Goal: Transaction & Acquisition: Purchase product/service

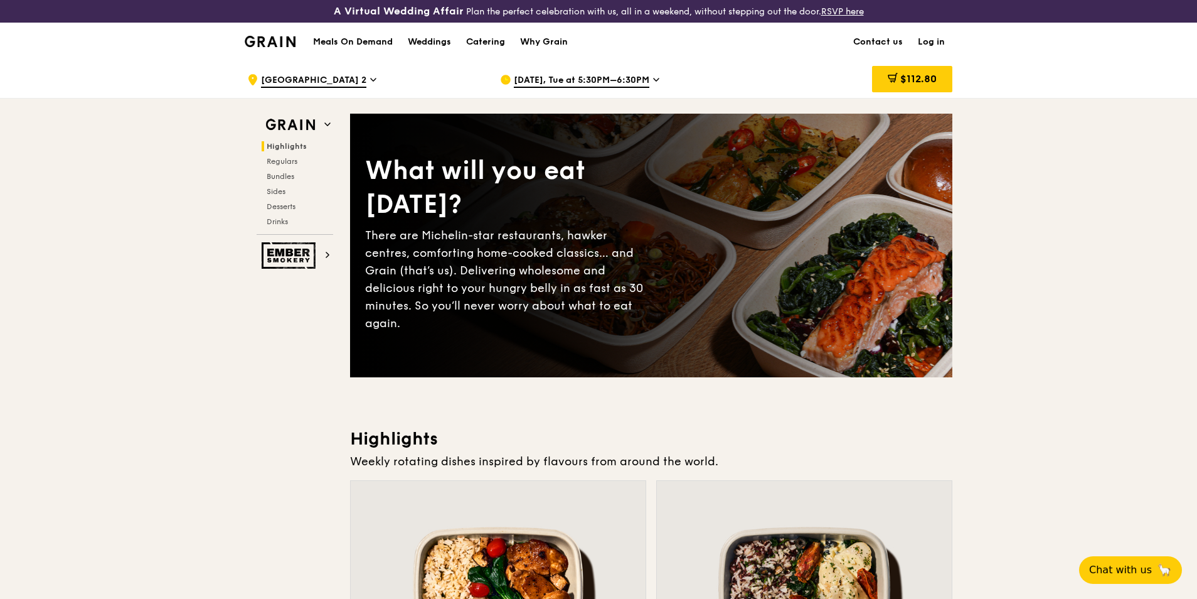
click at [370, 44] on h1 "Meals On Demand" at bounding box center [353, 42] width 80 height 13
click at [366, 75] on span "[GEOGRAPHIC_DATA] 2" at bounding box center [313, 81] width 105 height 14
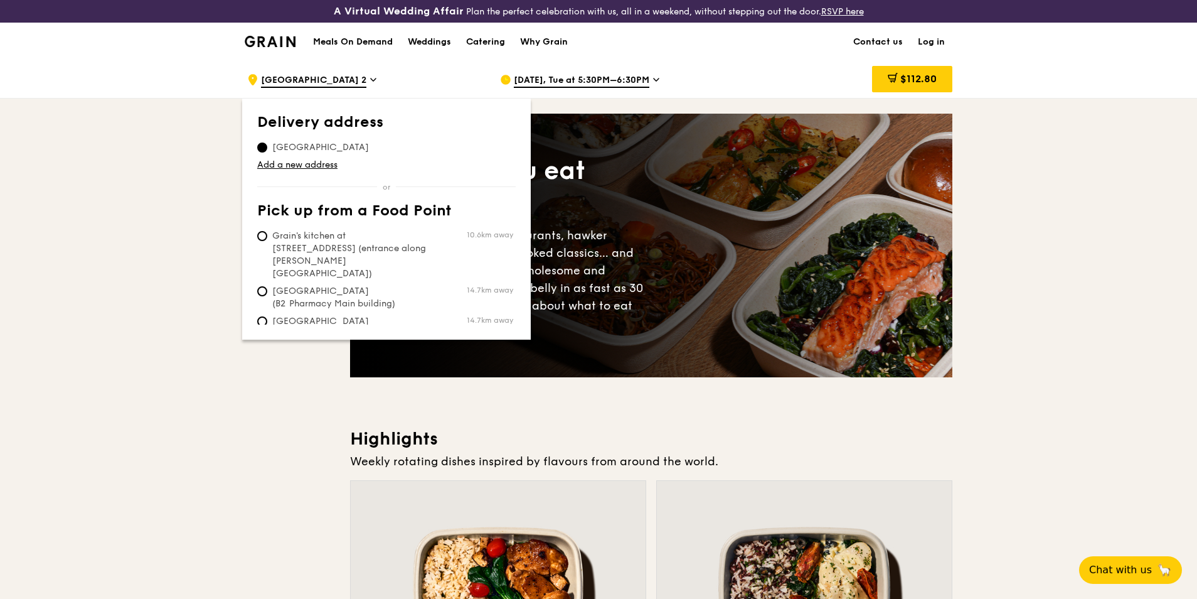
click at [344, 144] on span "[GEOGRAPHIC_DATA]" at bounding box center [320, 147] width 127 height 13
click at [267, 144] on input "[GEOGRAPHIC_DATA]" at bounding box center [262, 147] width 10 height 10
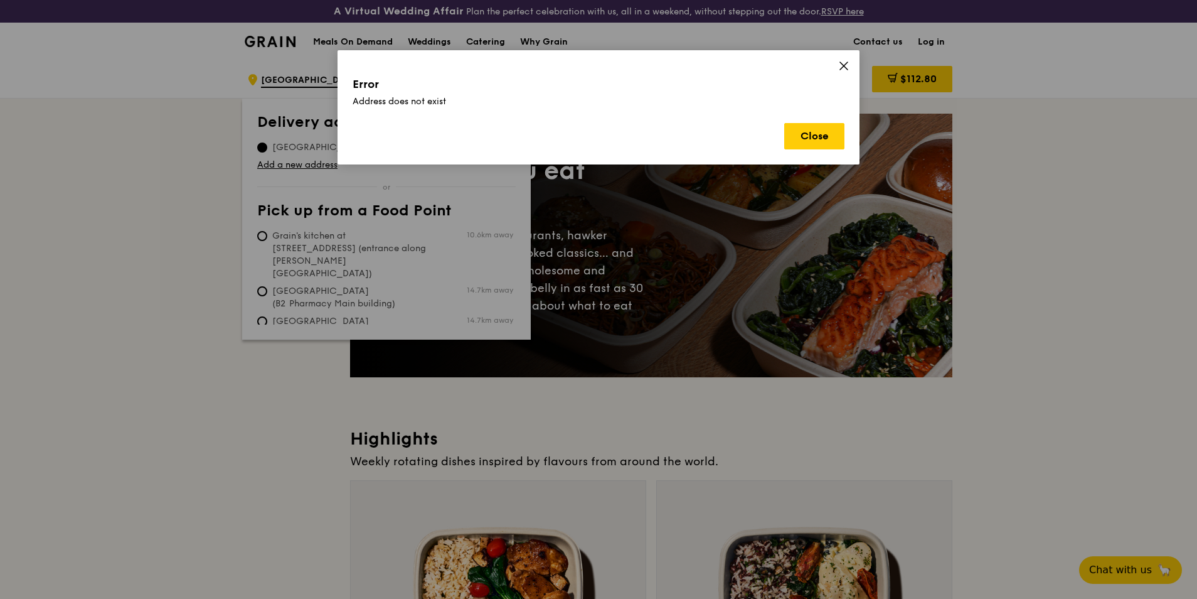
click at [838, 72] on div "Error Address does not exist Close" at bounding box center [599, 107] width 522 height 114
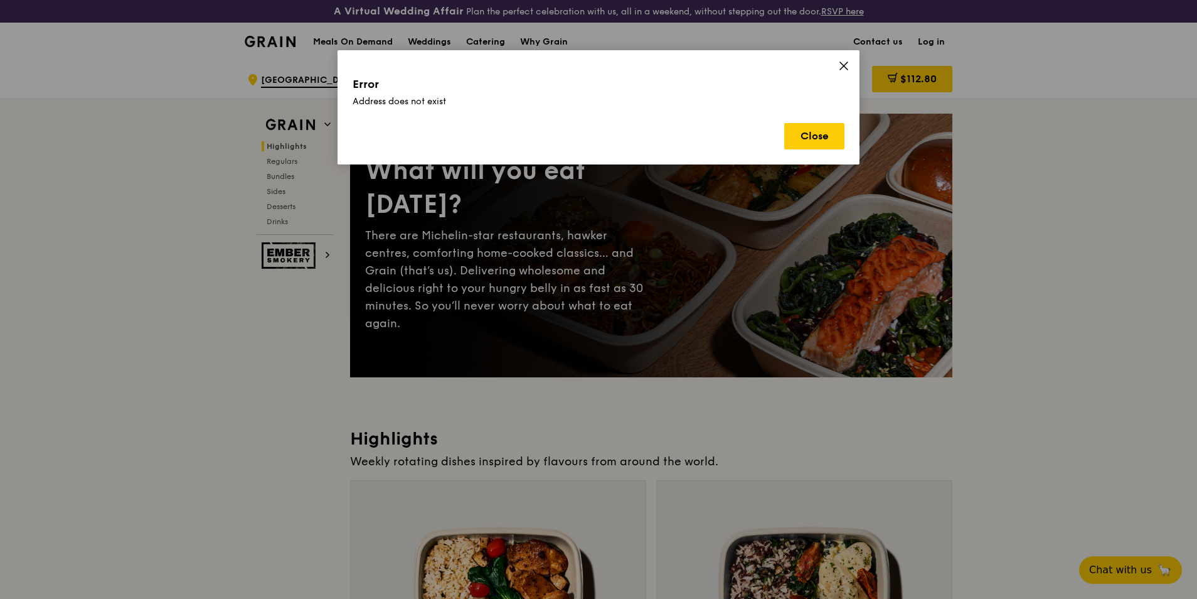
click at [839, 68] on icon at bounding box center [843, 65] width 11 height 11
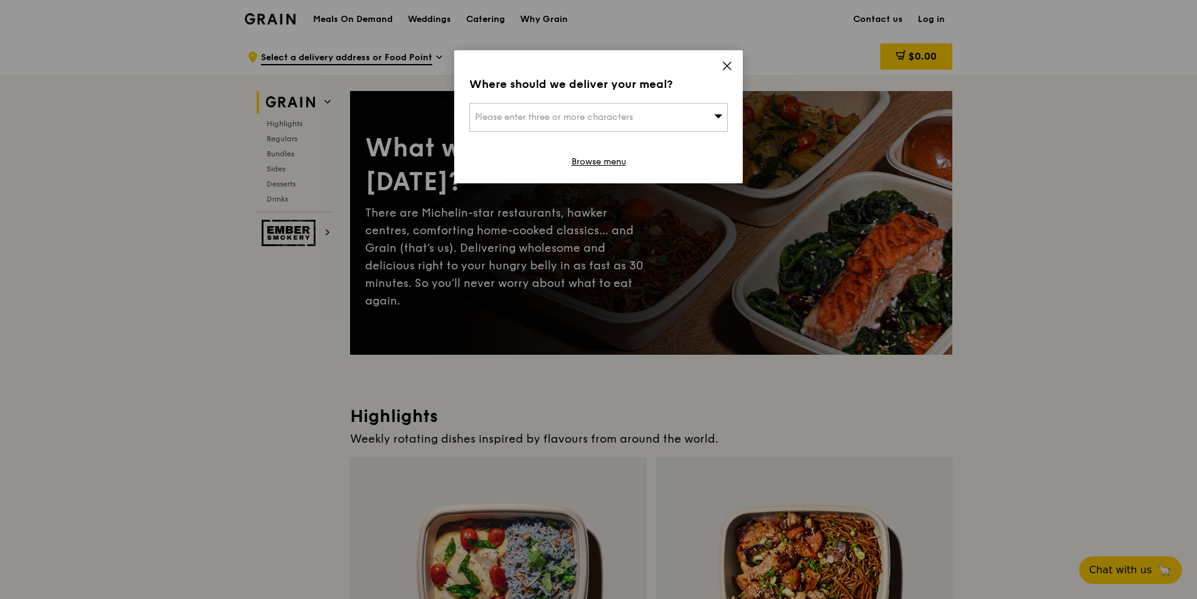
click at [676, 112] on div "Please enter three or more characters" at bounding box center [598, 117] width 259 height 29
type input "h"
click at [570, 110] on input "search" at bounding box center [598, 118] width 257 height 28
click at [553, 115] on input "search" at bounding box center [598, 118] width 257 height 28
click at [538, 114] on input "search" at bounding box center [598, 118] width 257 height 28
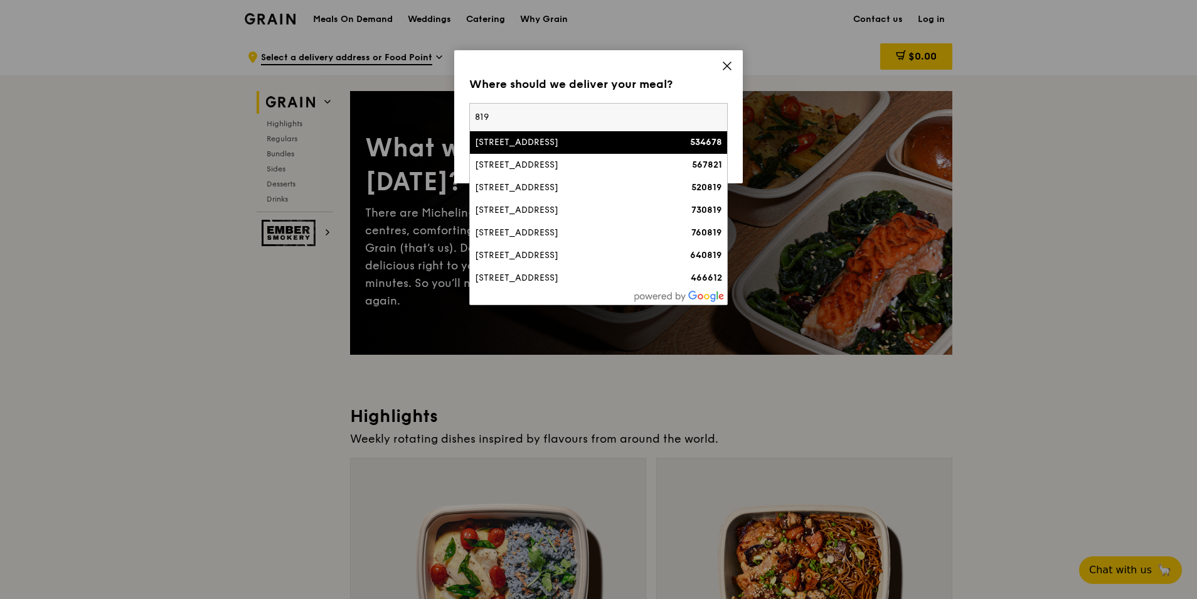
click at [531, 115] on input "819" at bounding box center [598, 118] width 257 height 28
type input "819643"
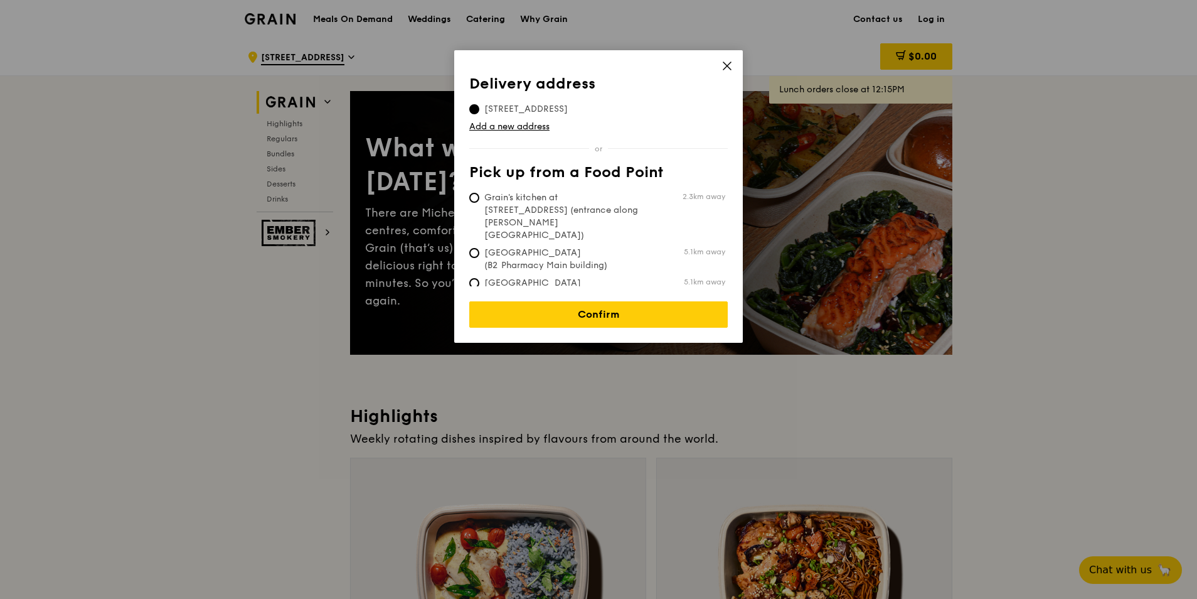
click at [725, 65] on icon at bounding box center [727, 65] width 11 height 11
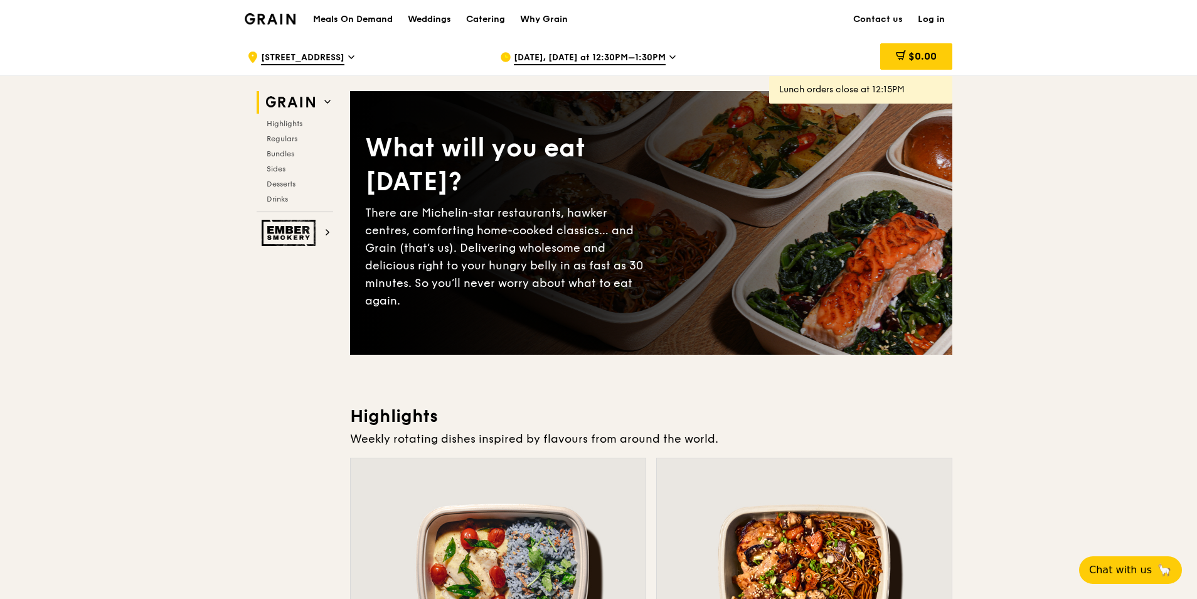
click at [344, 64] on span "819 Upper Serangoon Road" at bounding box center [302, 58] width 83 height 14
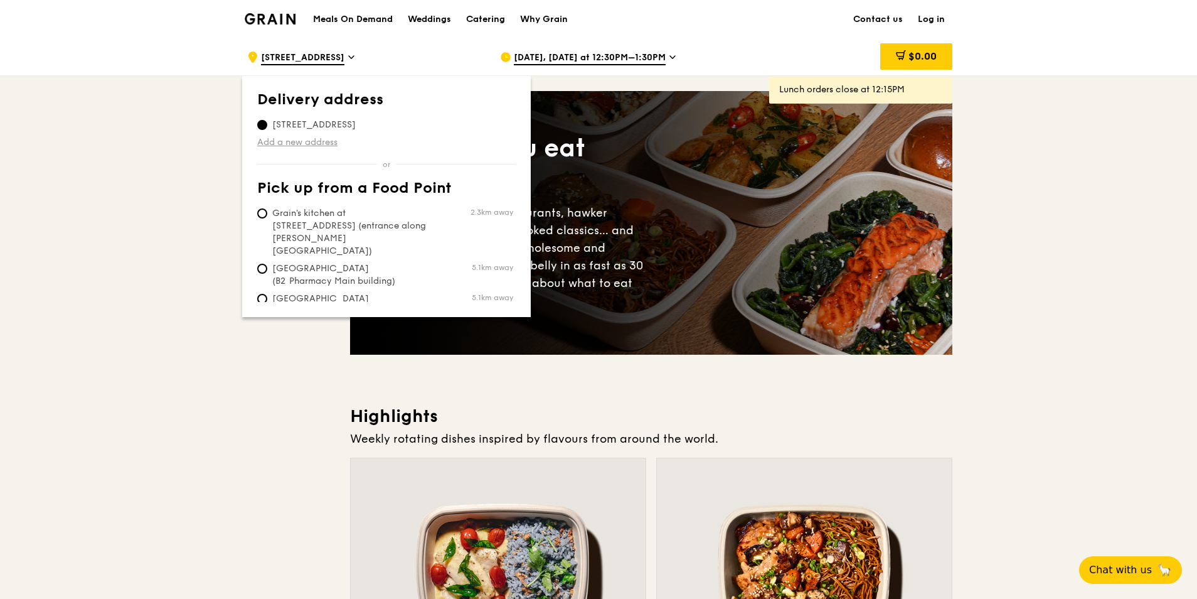
click at [314, 137] on link "Add a new address" at bounding box center [386, 142] width 259 height 13
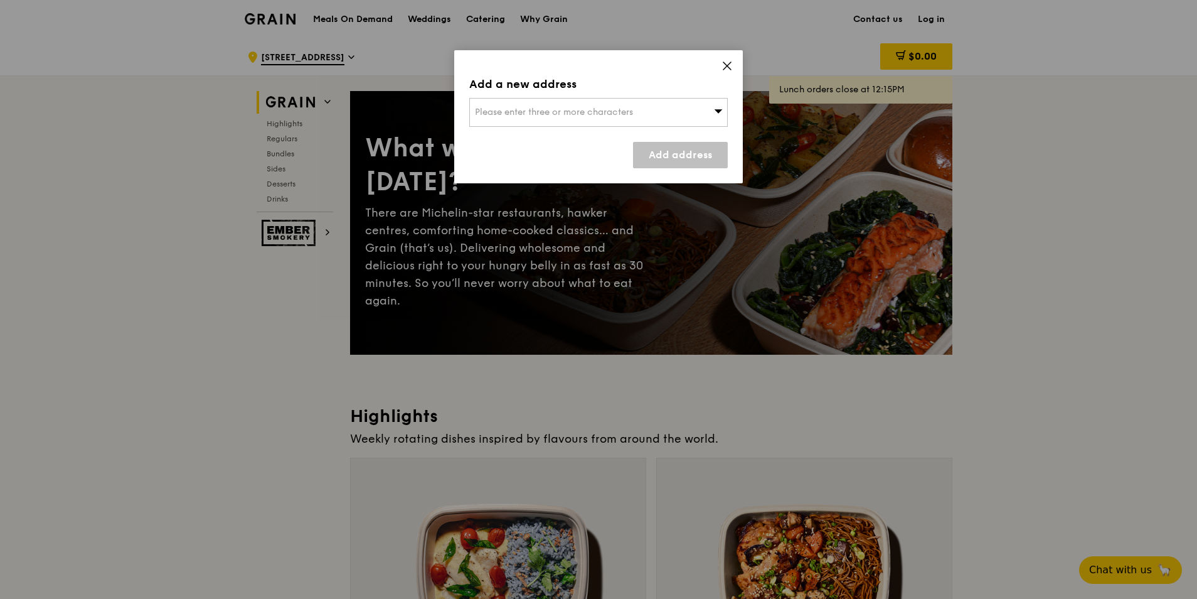
click at [490, 129] on div "Add a new address Please enter three or more characters Add address" at bounding box center [598, 116] width 289 height 133
click at [508, 117] on span "Please enter three or more characters" at bounding box center [554, 112] width 158 height 11
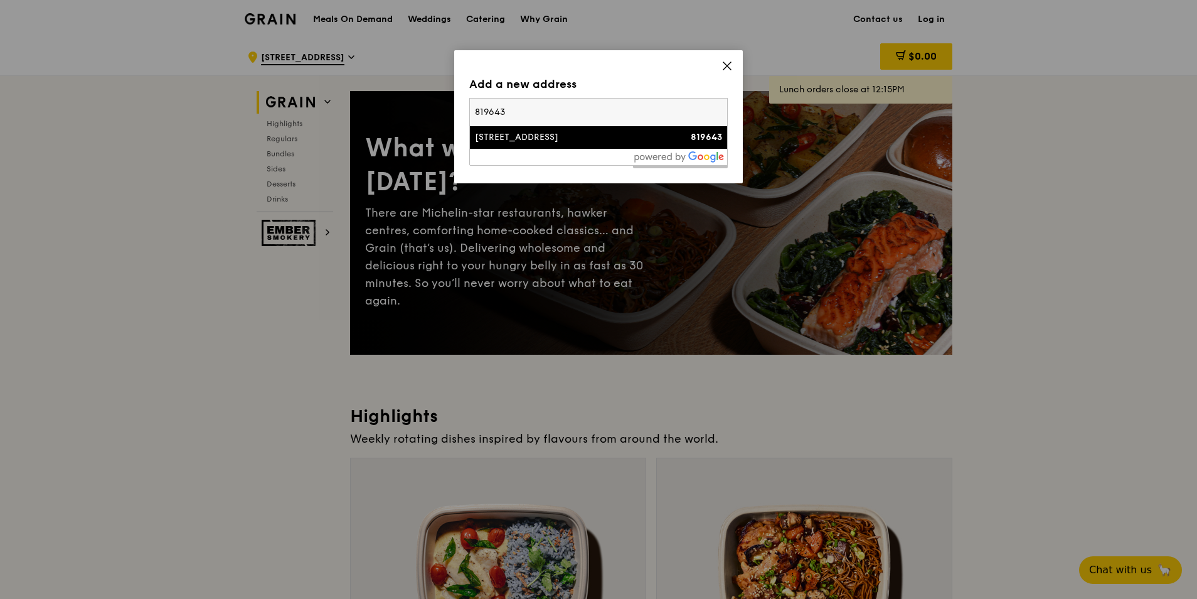
type input "819643"
click at [512, 141] on div "60 Airport Boulevard" at bounding box center [568, 137] width 186 height 13
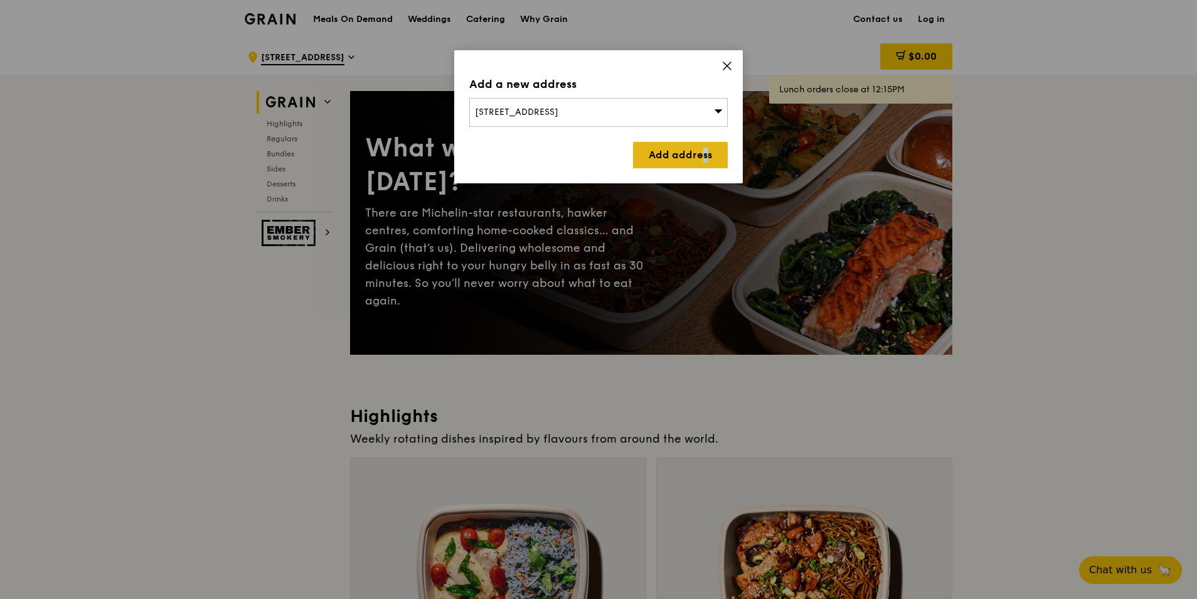
click at [667, 154] on link "Add address" at bounding box center [680, 155] width 95 height 26
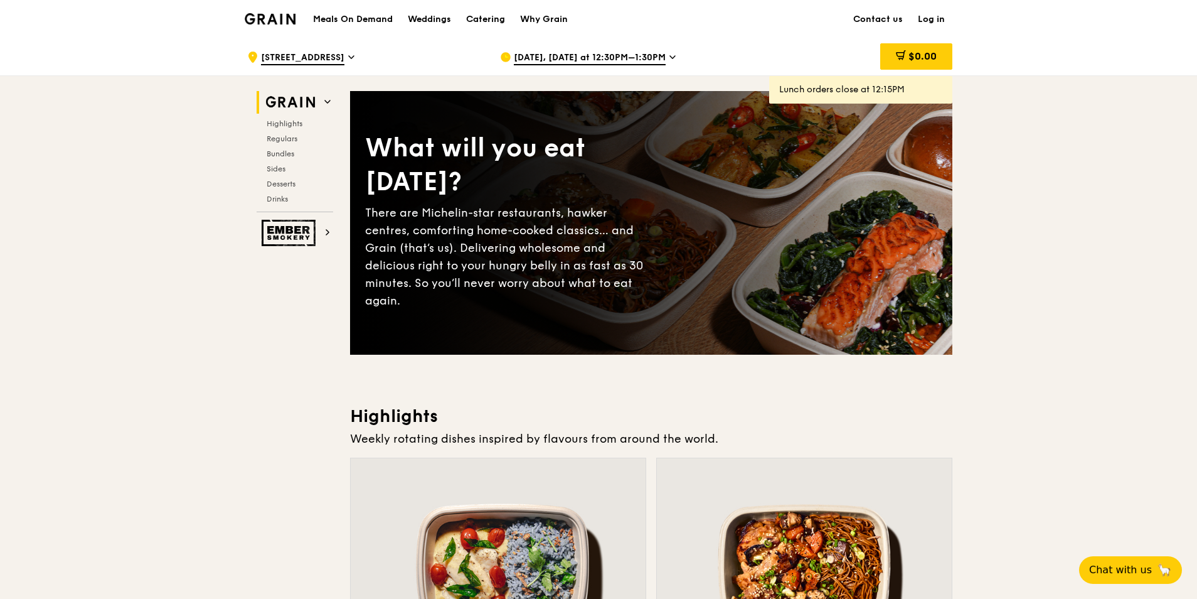
click at [390, 53] on div ".cls-1 { fill: none; stroke: #fff; stroke-linecap: round; stroke-linejoin: roun…" at bounding box center [363, 57] width 233 height 38
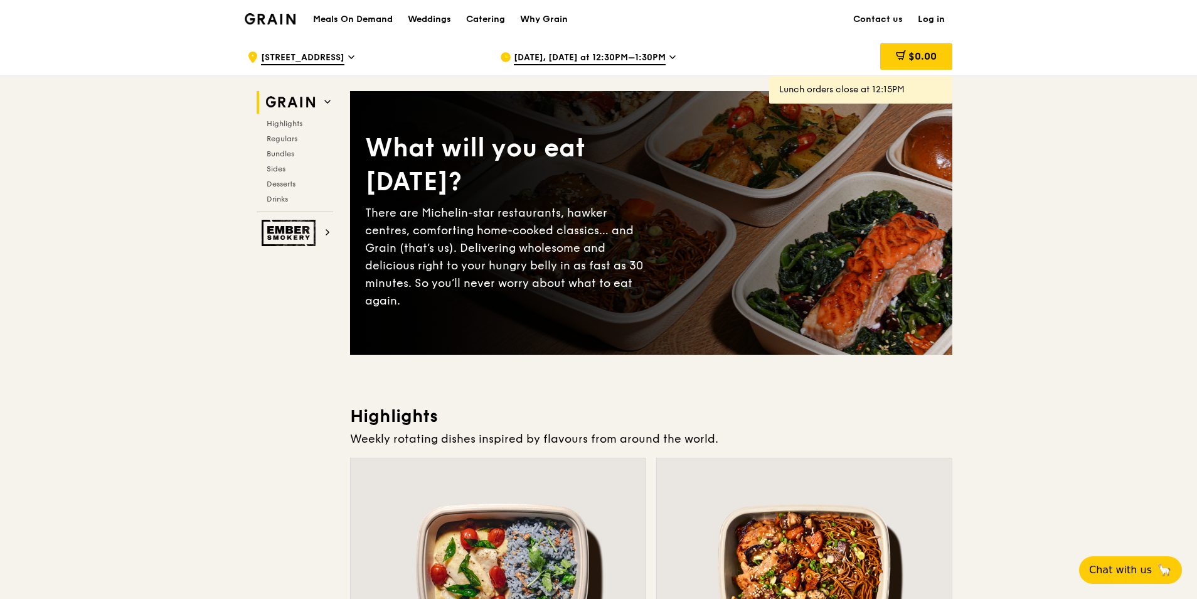
click at [344, 60] on span "60 Airport Boulevard" at bounding box center [302, 58] width 83 height 14
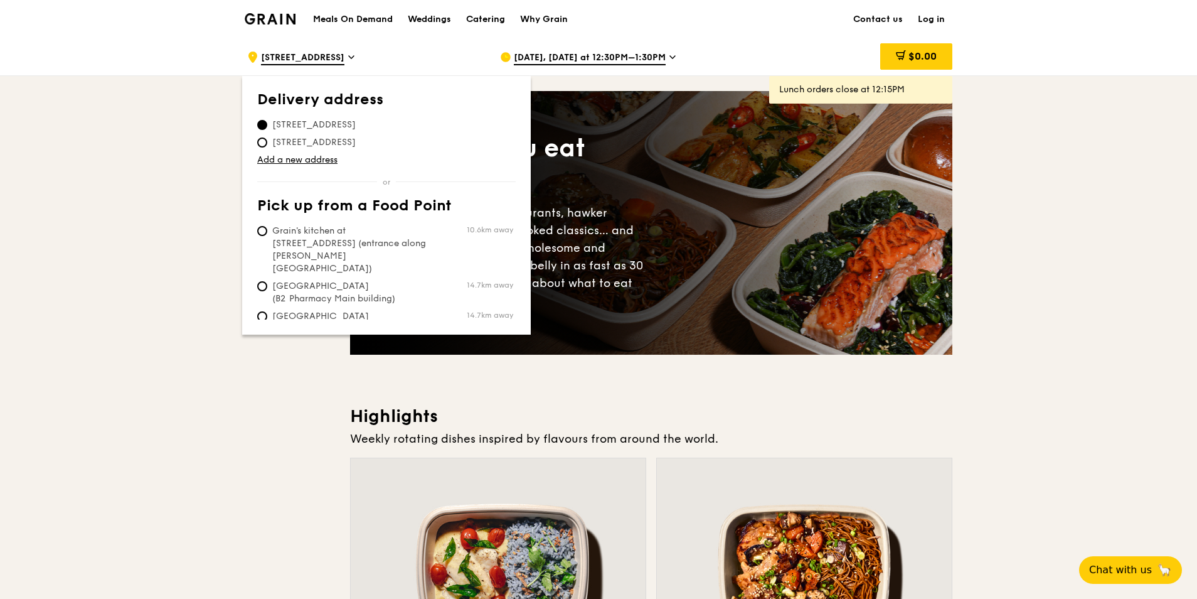
click at [340, 122] on span "60 Airport Boulevard, 819643" at bounding box center [314, 125] width 114 height 13
click at [267, 122] on input "60 Airport Boulevard, 819643" at bounding box center [262, 125] width 10 height 10
click at [323, 125] on span "60 Airport Boulevard, 819643" at bounding box center [314, 125] width 114 height 13
click at [267, 125] on input "60 Airport Boulevard, 819643" at bounding box center [262, 125] width 10 height 10
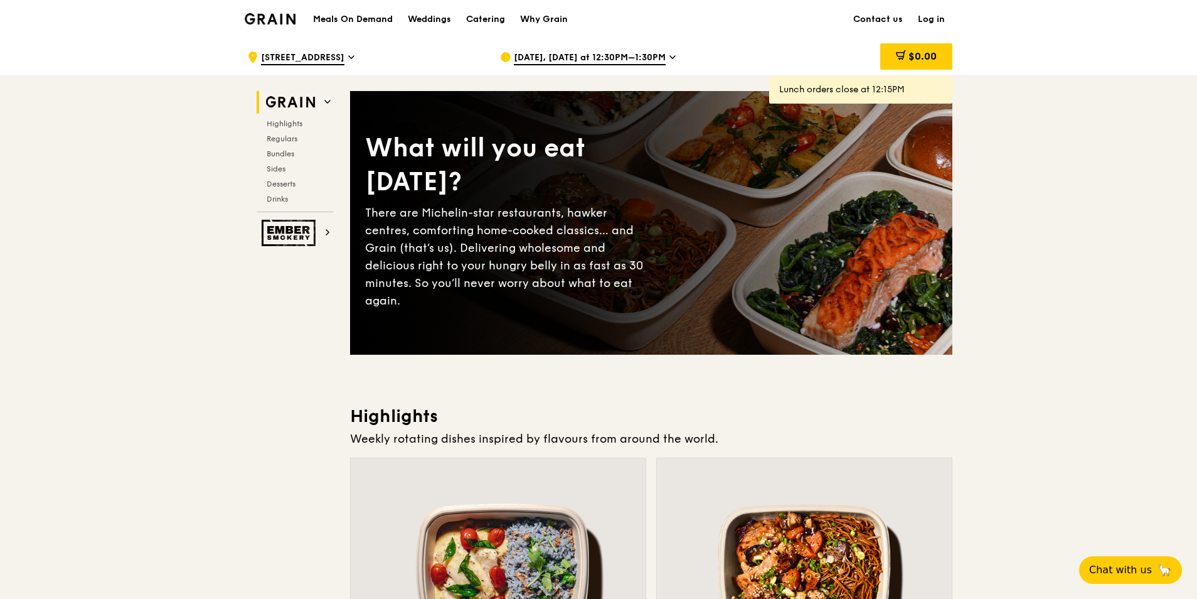
click at [354, 55] on div ".cls-1 { fill: none; stroke: #fff; stroke-linecap: round; stroke-linejoin: roun…" at bounding box center [363, 57] width 233 height 38
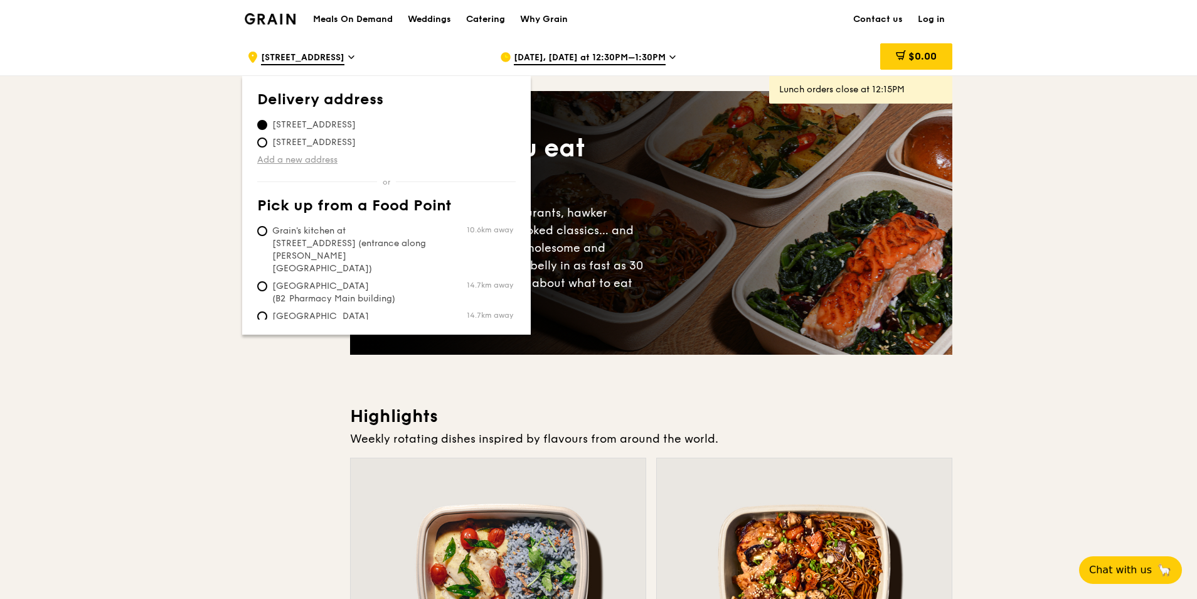
click at [322, 161] on link "Add a new address" at bounding box center [386, 160] width 259 height 13
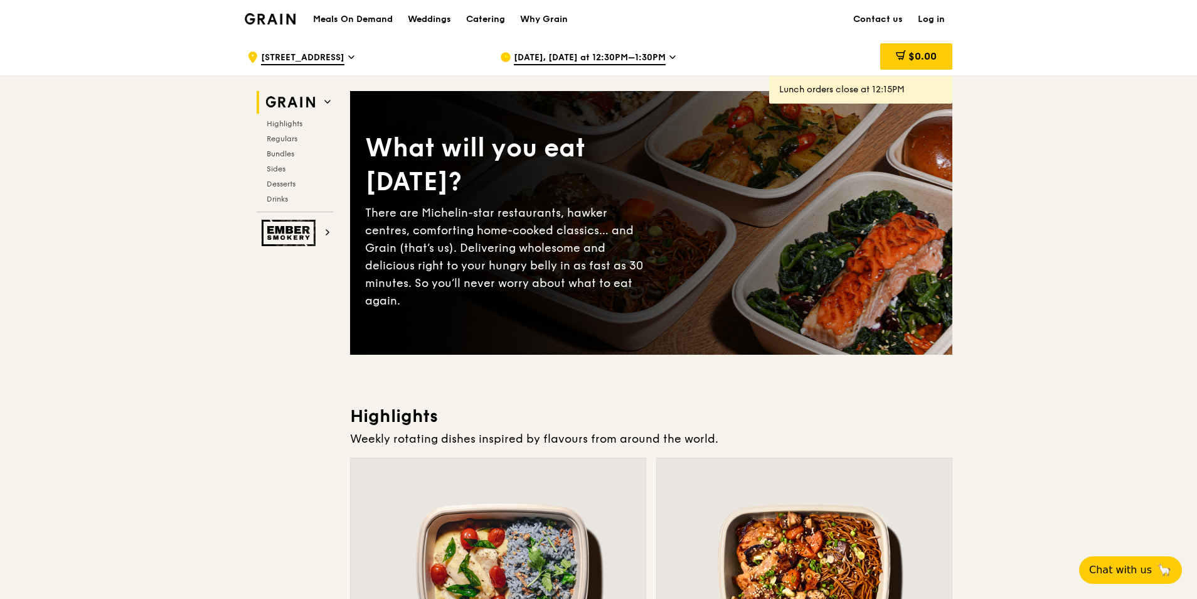
click at [342, 56] on span "60 Airport Boulevard" at bounding box center [302, 58] width 83 height 14
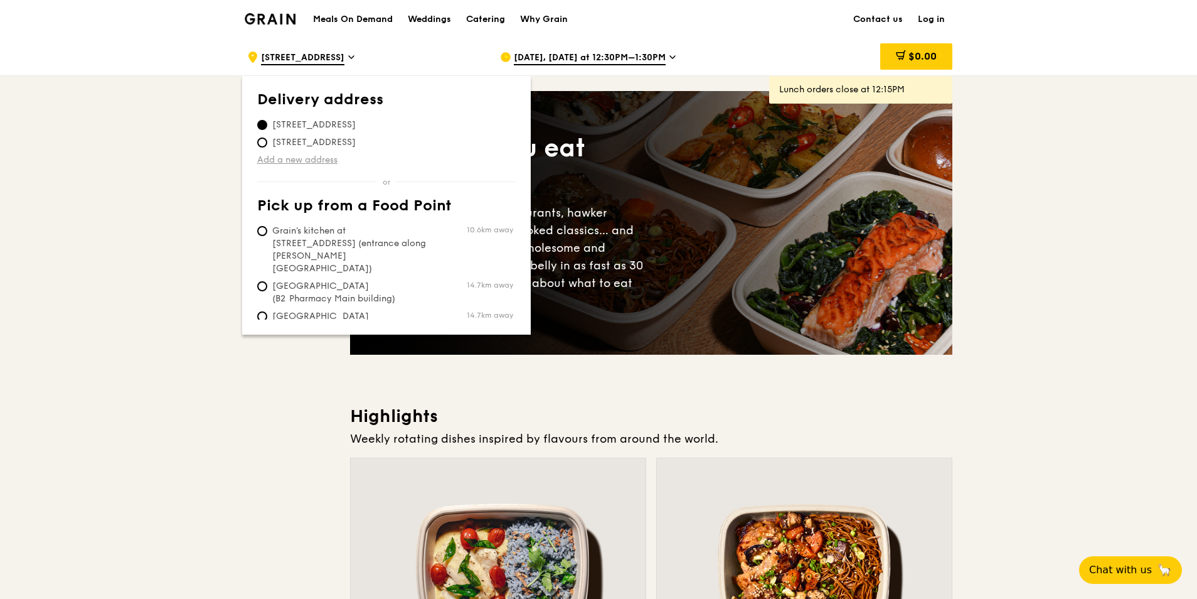
click at [316, 161] on link "Add a new address" at bounding box center [386, 160] width 259 height 13
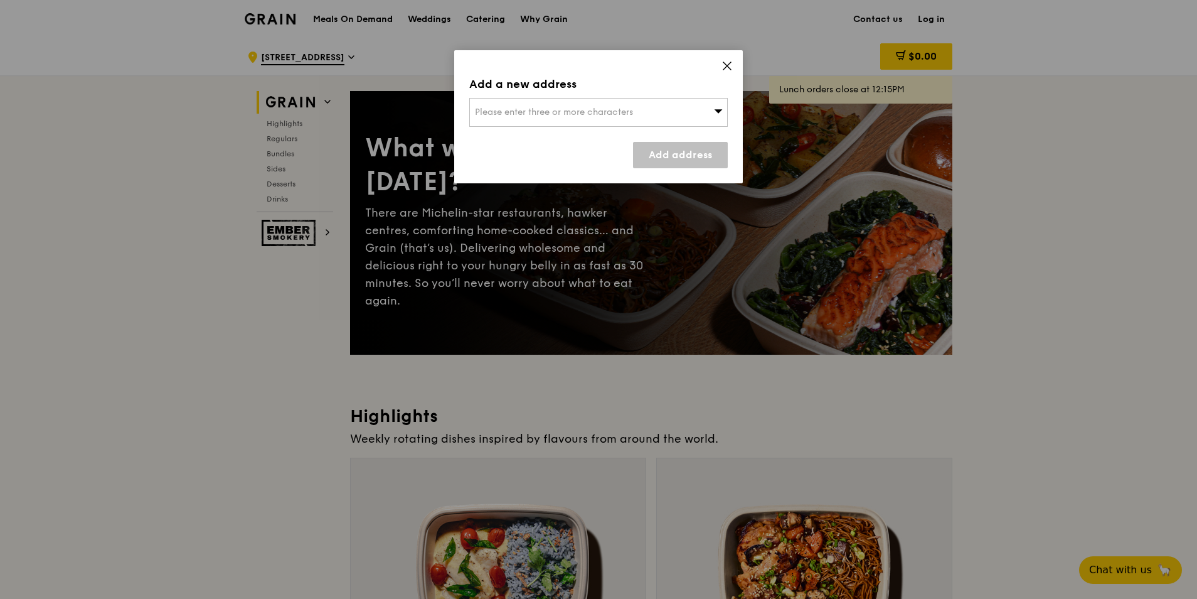
click at [520, 104] on div "Please enter three or more characters" at bounding box center [598, 112] width 259 height 29
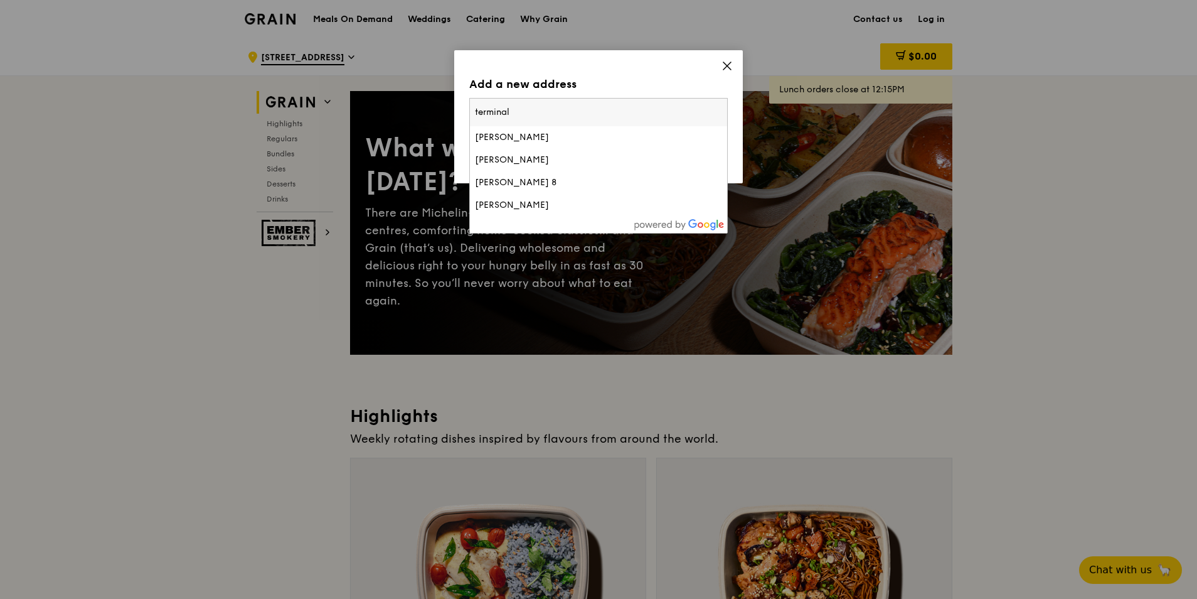
type input "terminal 2"
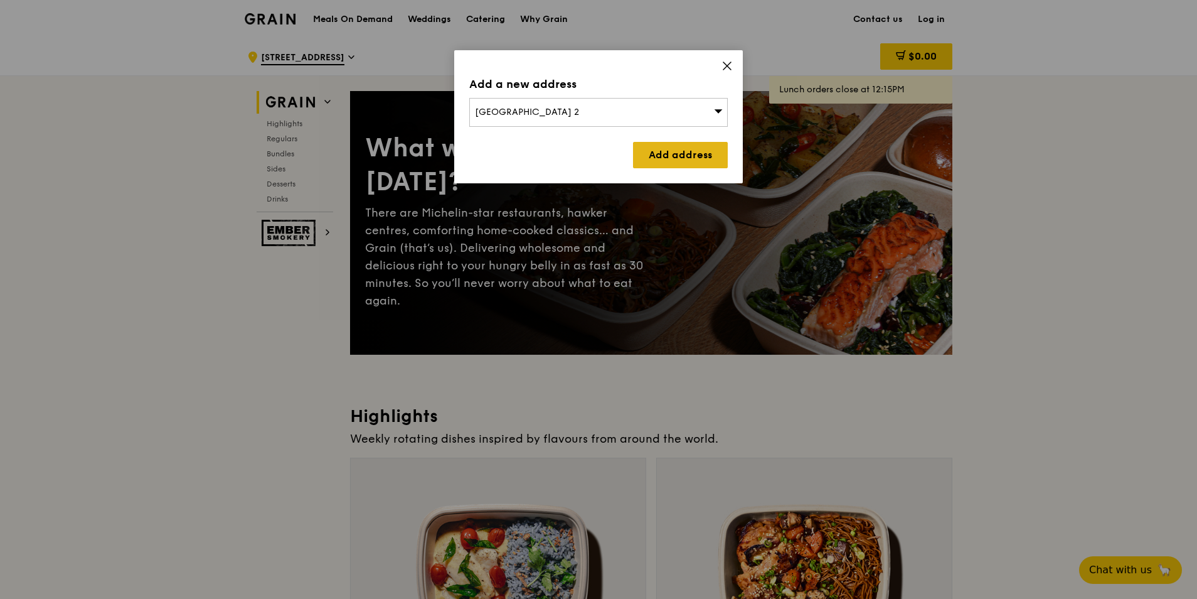
click at [666, 152] on link "Add address" at bounding box center [680, 155] width 95 height 26
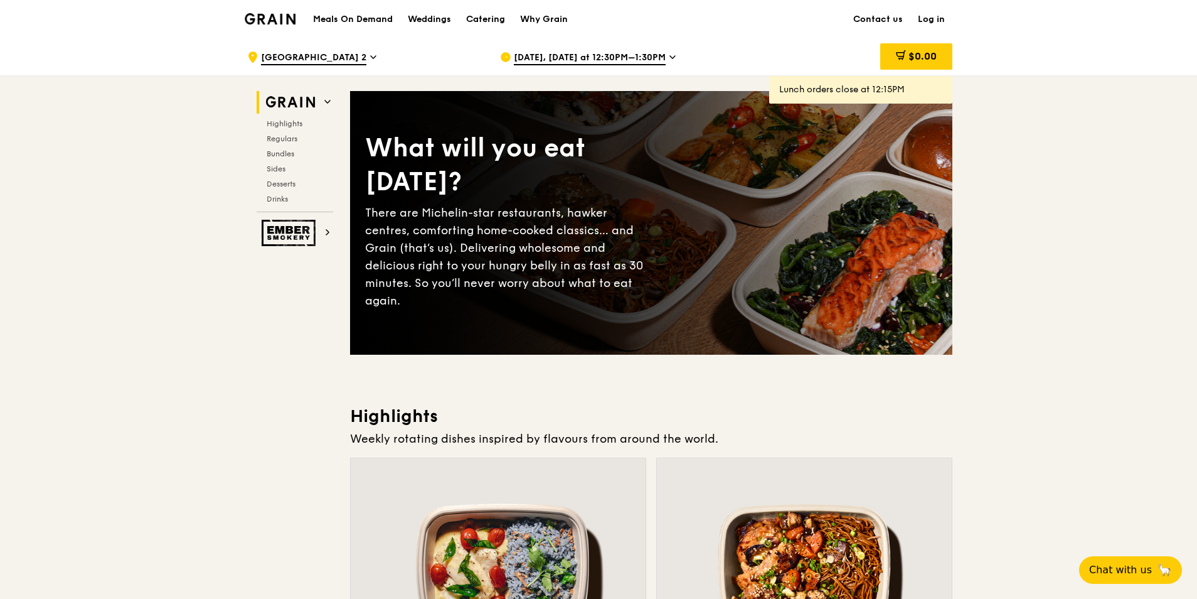
click at [624, 63] on span "Oct 13, Today at 12:30PM–1:30PM" at bounding box center [590, 58] width 152 height 14
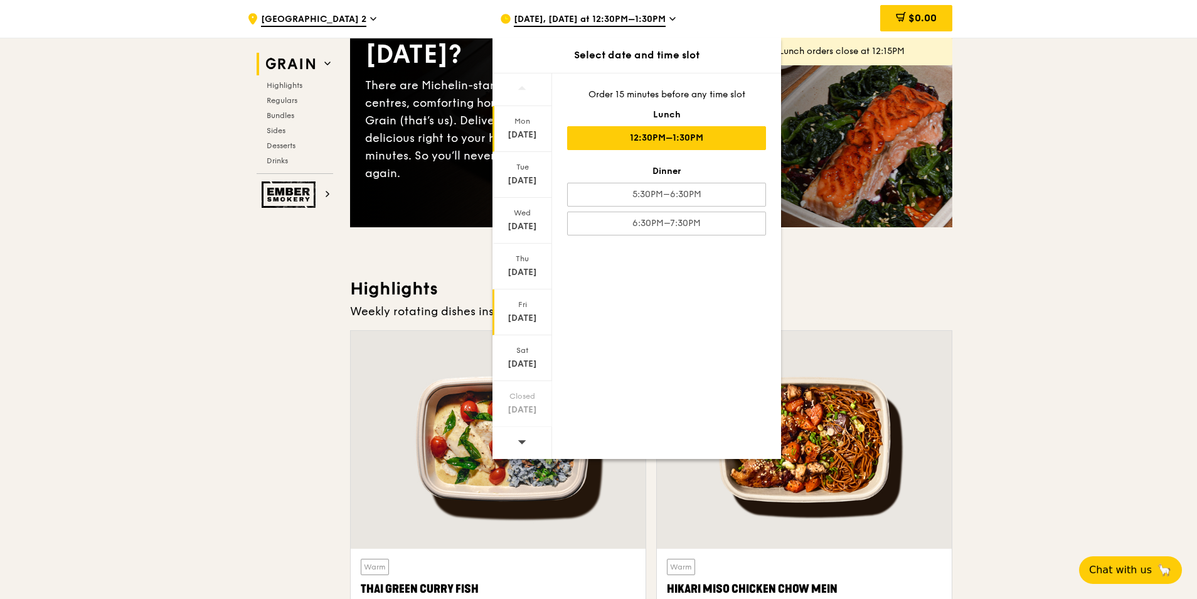
scroll to position [251, 0]
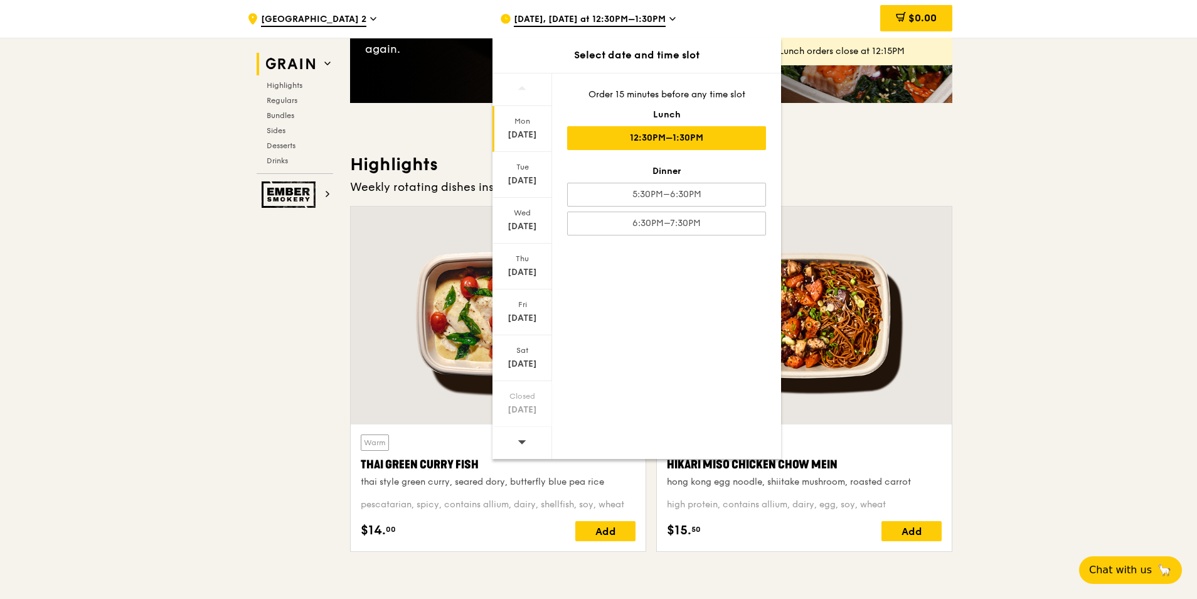
click at [520, 441] on icon at bounding box center [522, 442] width 8 height 4
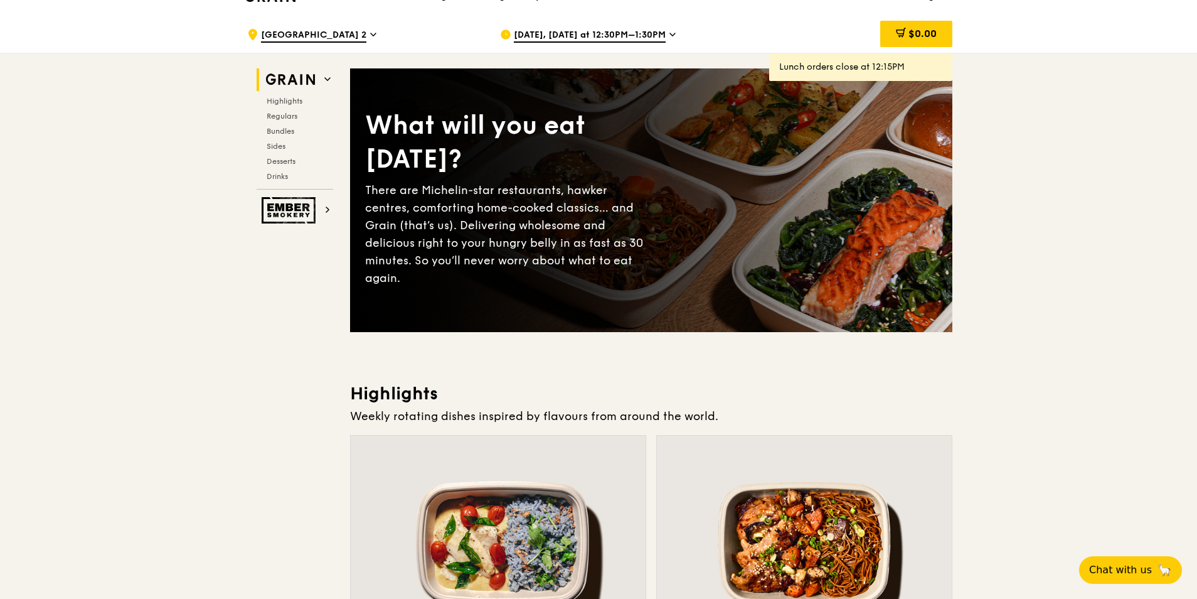
scroll to position [0, 0]
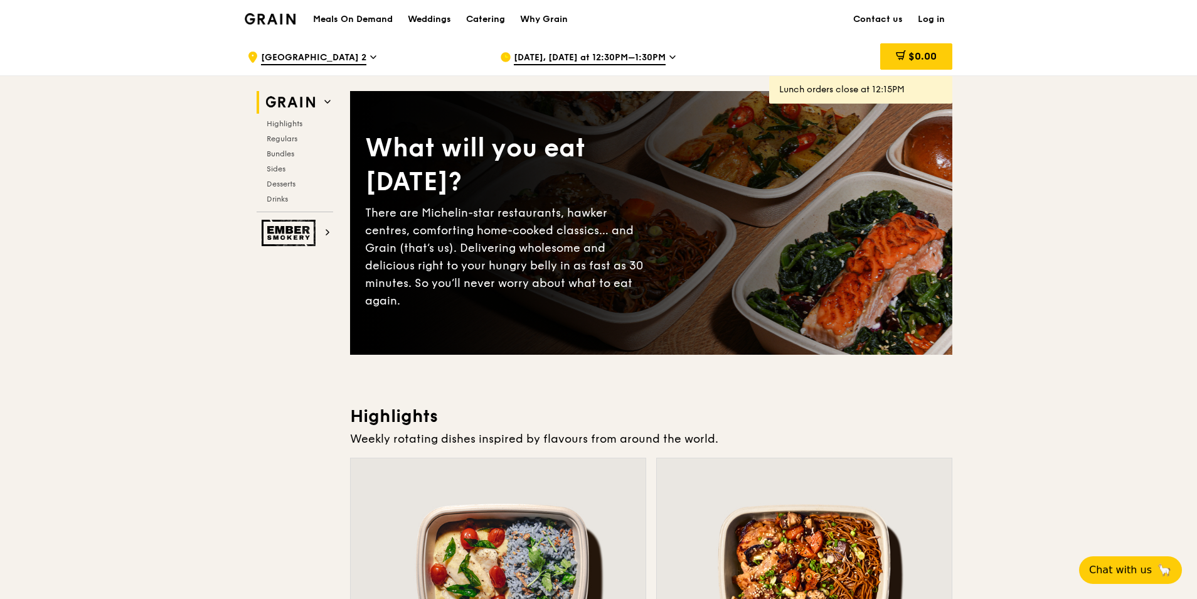
click at [543, 57] on span "Oct 13, Today at 12:30PM–1:30PM" at bounding box center [590, 58] width 152 height 14
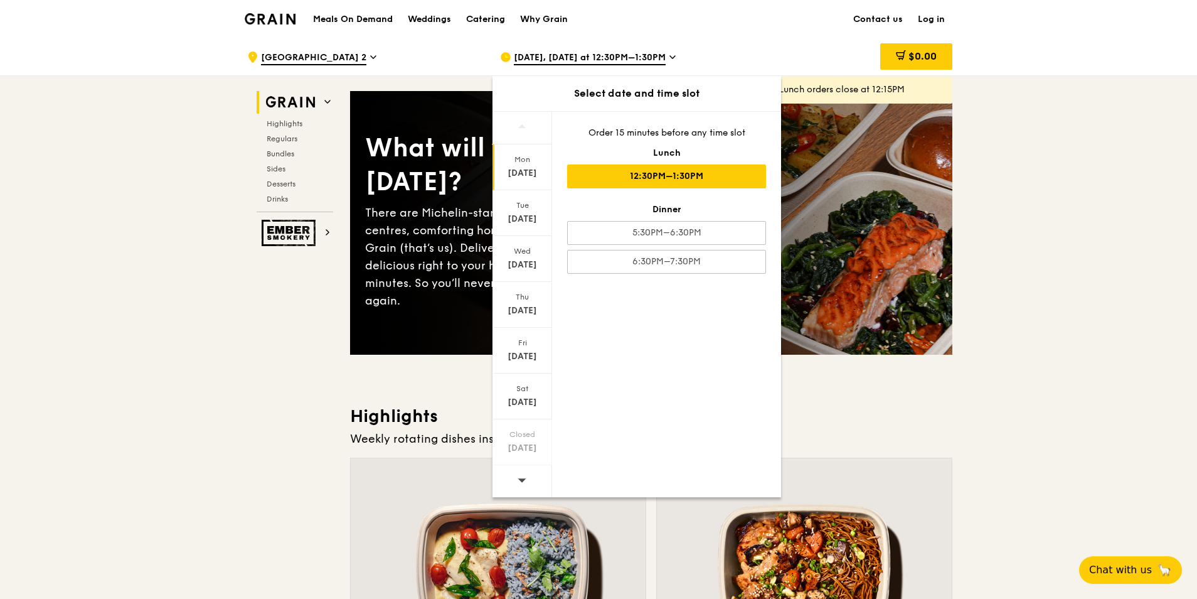
click at [519, 477] on icon at bounding box center [522, 479] width 9 height 9
drag, startPoint x: 519, startPoint y: 477, endPoint x: 640, endPoint y: 373, distance: 159.7
click at [640, 373] on div "Closed Oct 20 Tue Oct 21 Wed Oct 22 Thu Oct 23 Fri Oct 24 Sat Oct 25 Closed Oct…" at bounding box center [637, 304] width 289 height 386
click at [527, 124] on div at bounding box center [523, 128] width 60 height 33
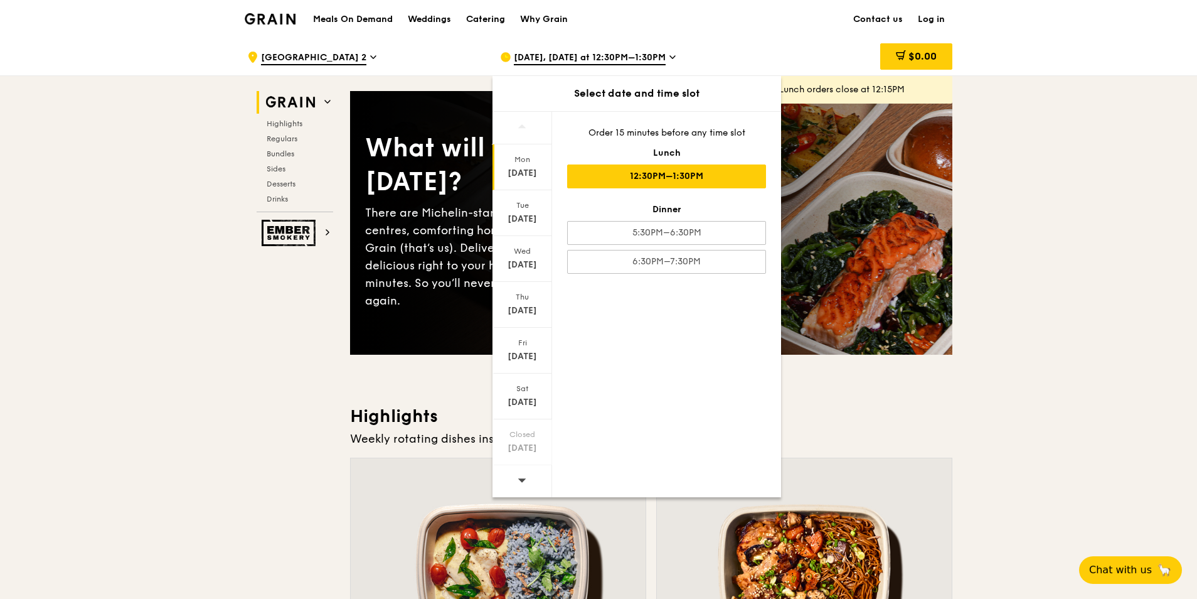
click at [527, 124] on div at bounding box center [523, 128] width 60 height 33
click at [519, 477] on icon at bounding box center [522, 479] width 9 height 9
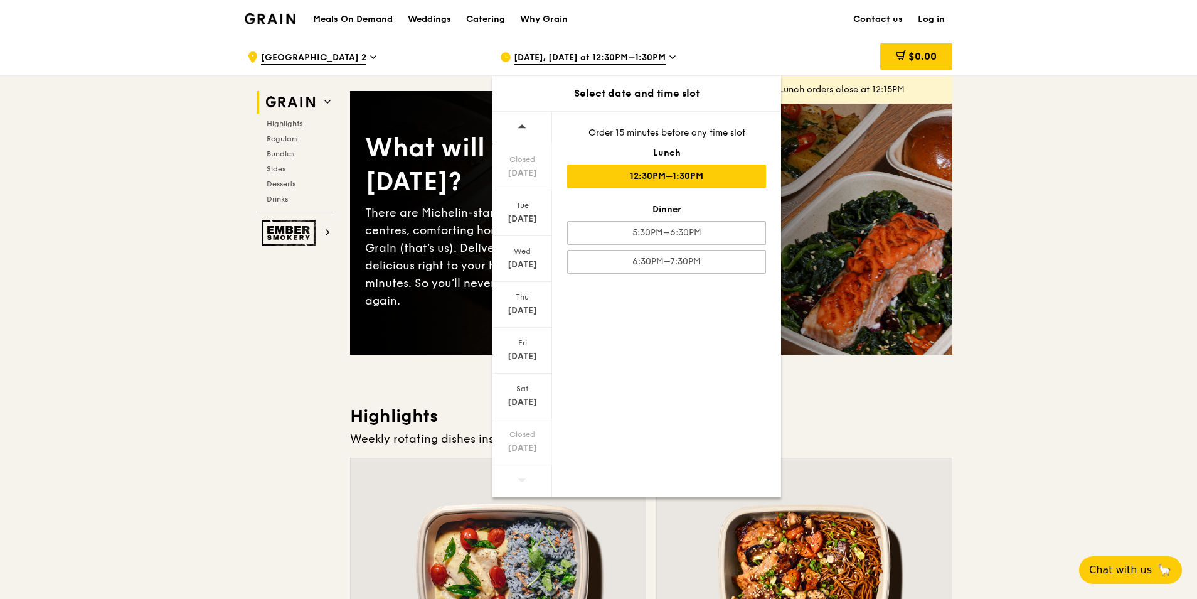
drag, startPoint x: 519, startPoint y: 477, endPoint x: 1187, endPoint y: 376, distance: 675.7
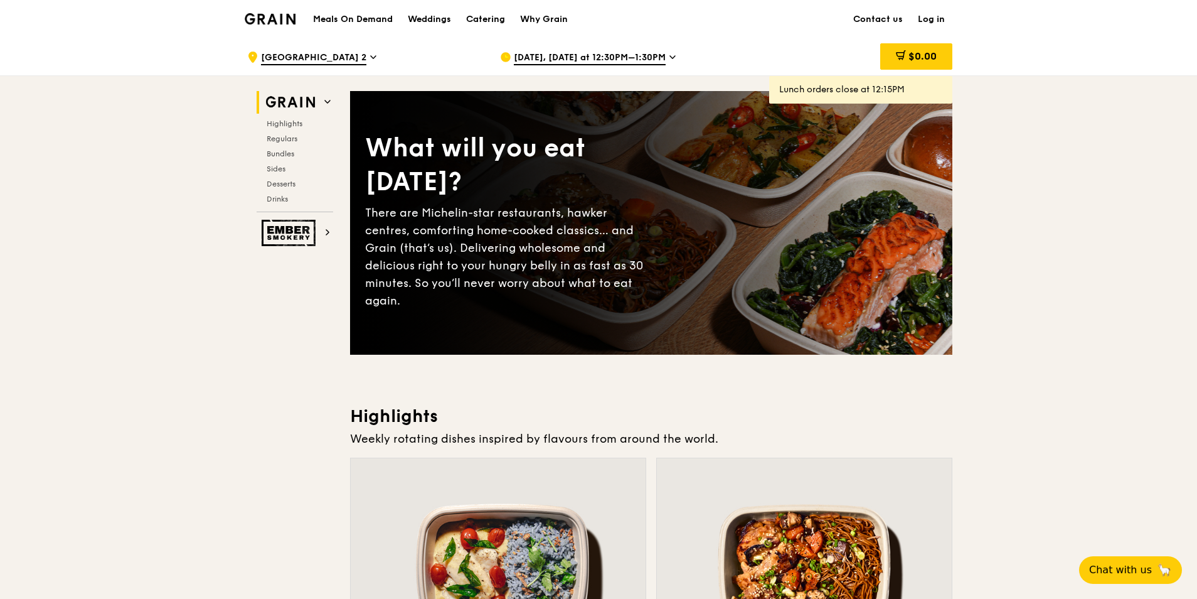
click at [591, 53] on span "Oct 13, Today at 12:30PM–1:30PM" at bounding box center [590, 58] width 152 height 14
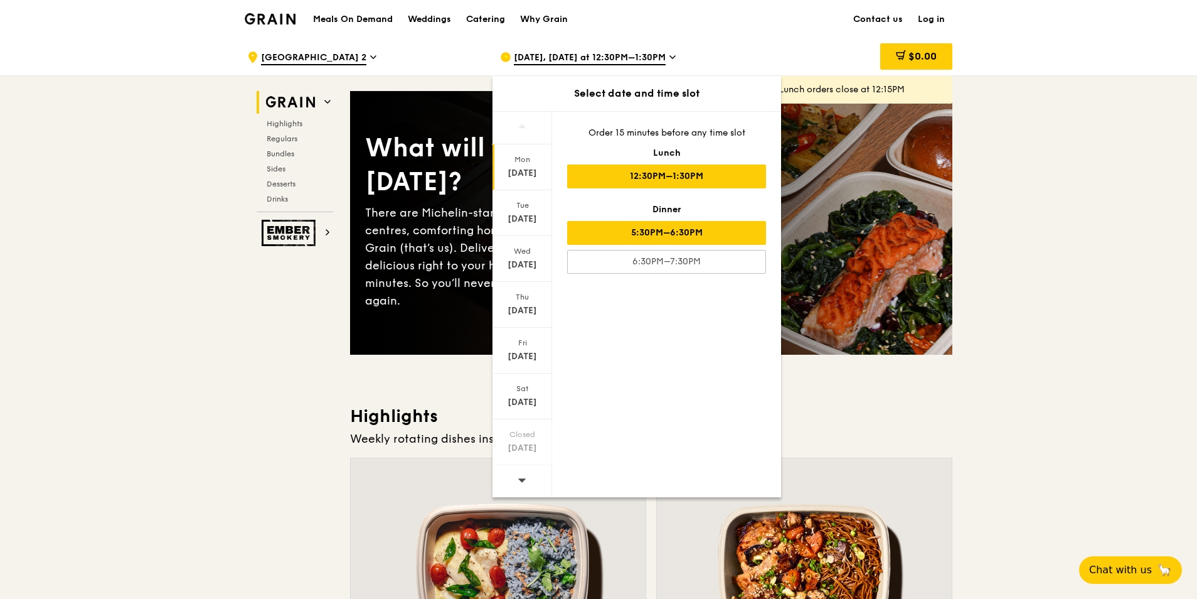
click at [631, 231] on div "5:30PM–6:30PM" at bounding box center [666, 233] width 199 height 24
click at [527, 486] on div at bounding box center [523, 481] width 60 height 32
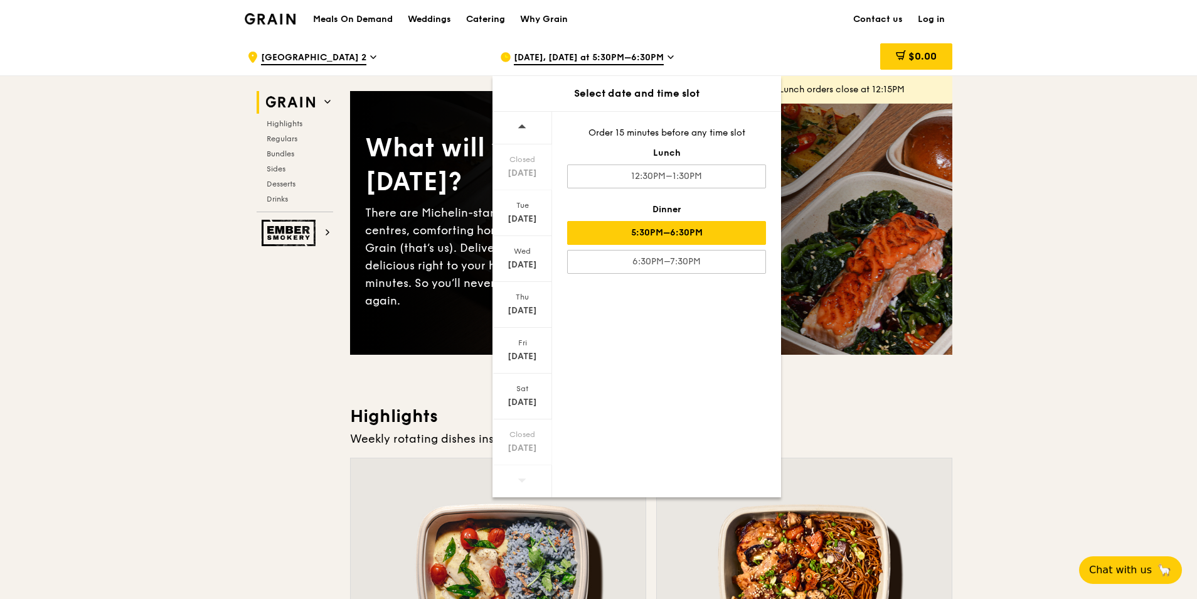
click at [525, 482] on icon at bounding box center [522, 479] width 9 height 9
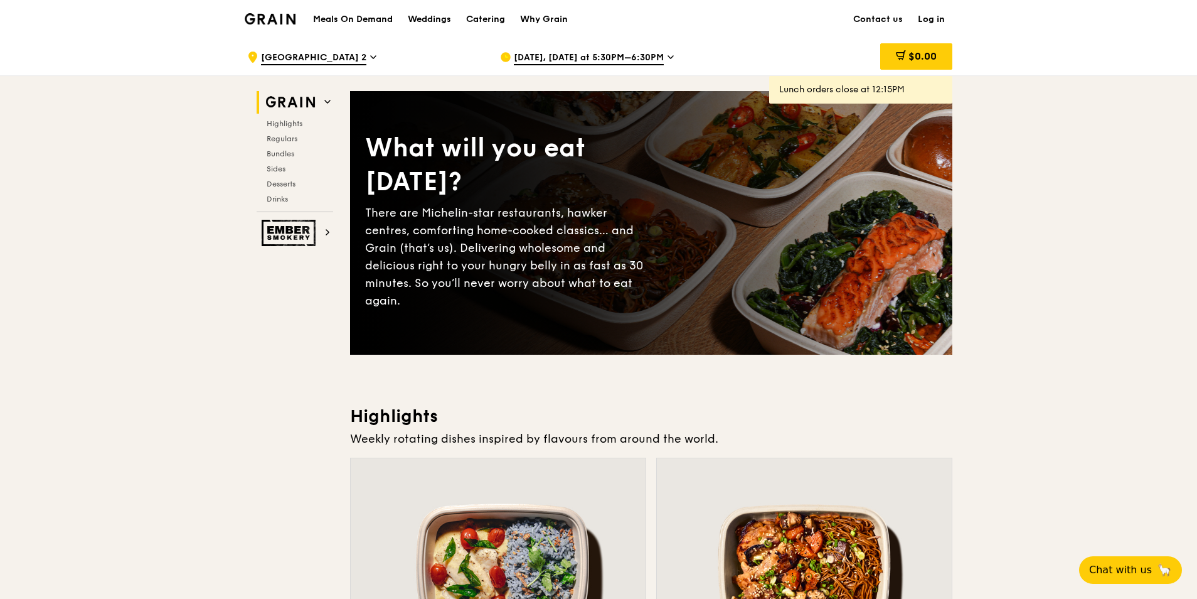
click at [604, 65] on span "Oct 13, Today at 5:30PM–6:30PM" at bounding box center [589, 58] width 150 height 14
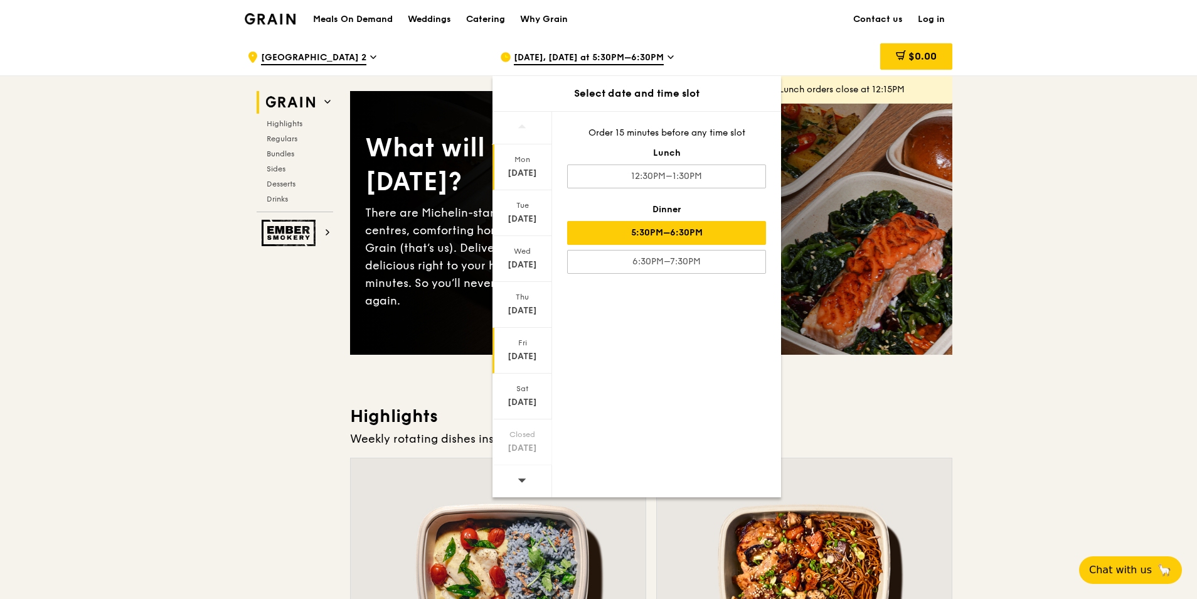
scroll to position [63, 0]
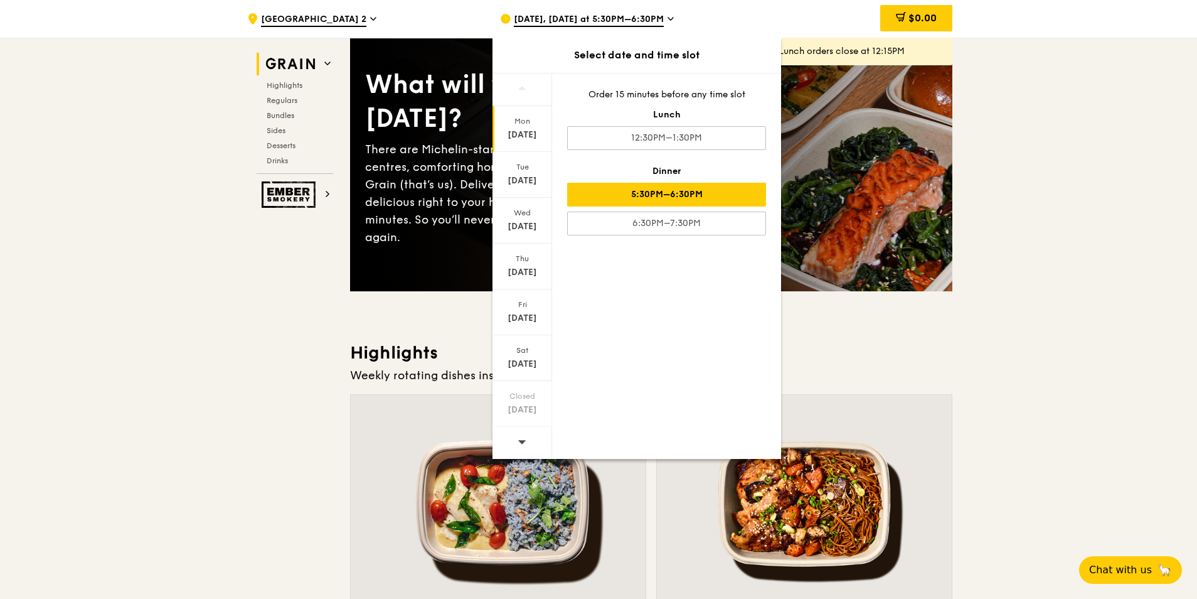
click at [522, 441] on icon at bounding box center [522, 442] width 8 height 4
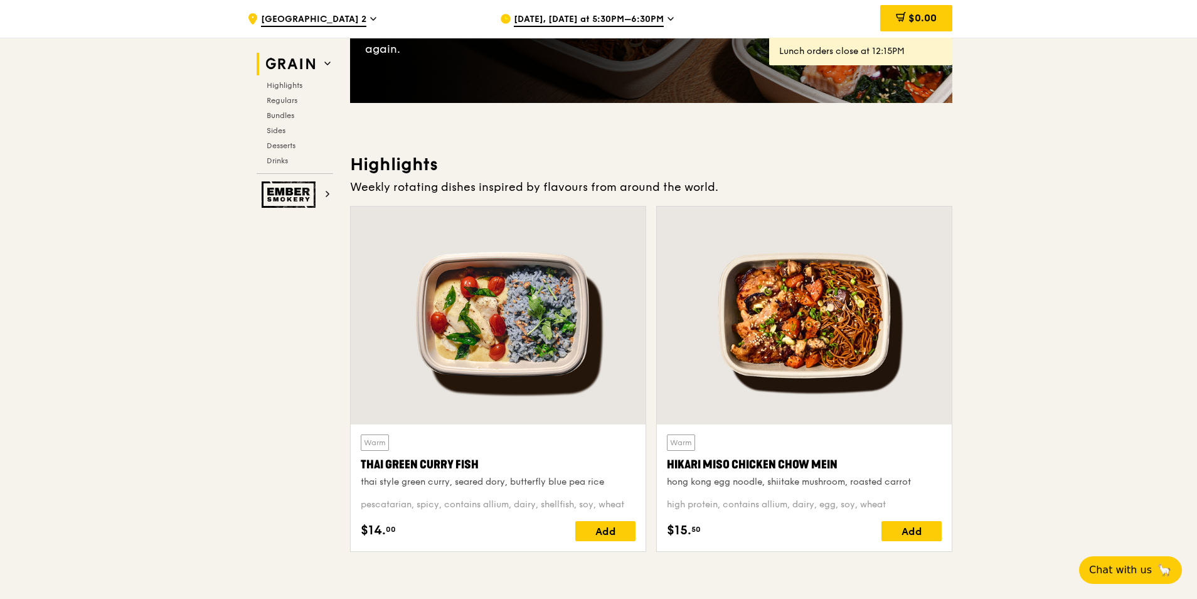
scroll to position [0, 0]
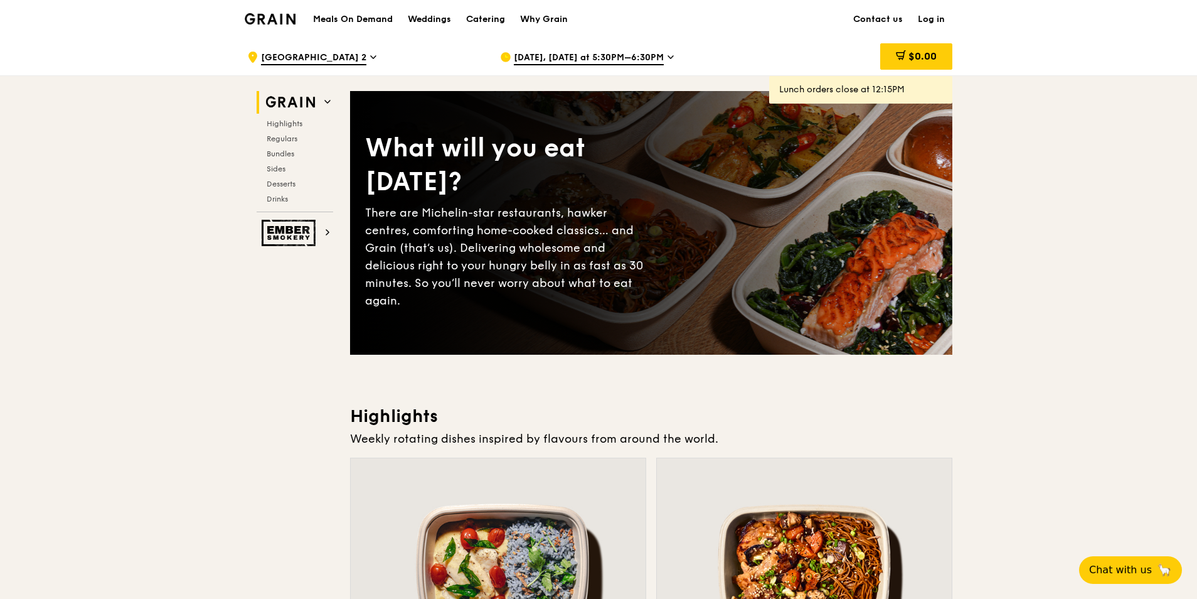
click at [588, 58] on span "Oct 13, Today at 5:30PM–6:30PM" at bounding box center [589, 58] width 150 height 14
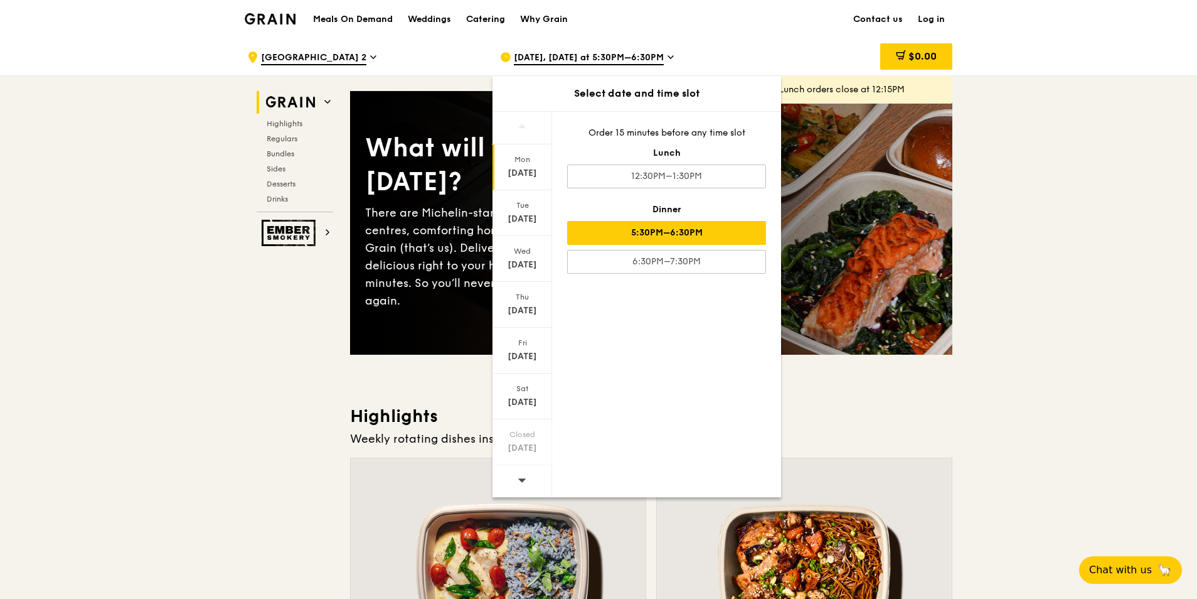
click at [525, 480] on icon at bounding box center [522, 479] width 9 height 9
drag, startPoint x: 525, startPoint y: 480, endPoint x: 642, endPoint y: 385, distance: 151.2
click at [642, 385] on div "Closed Oct 20 Tue Oct 21 Wed Oct 22 Thu Oct 23 Fri Oct 24 Sat Oct 25 Closed Oct…" at bounding box center [637, 304] width 289 height 386
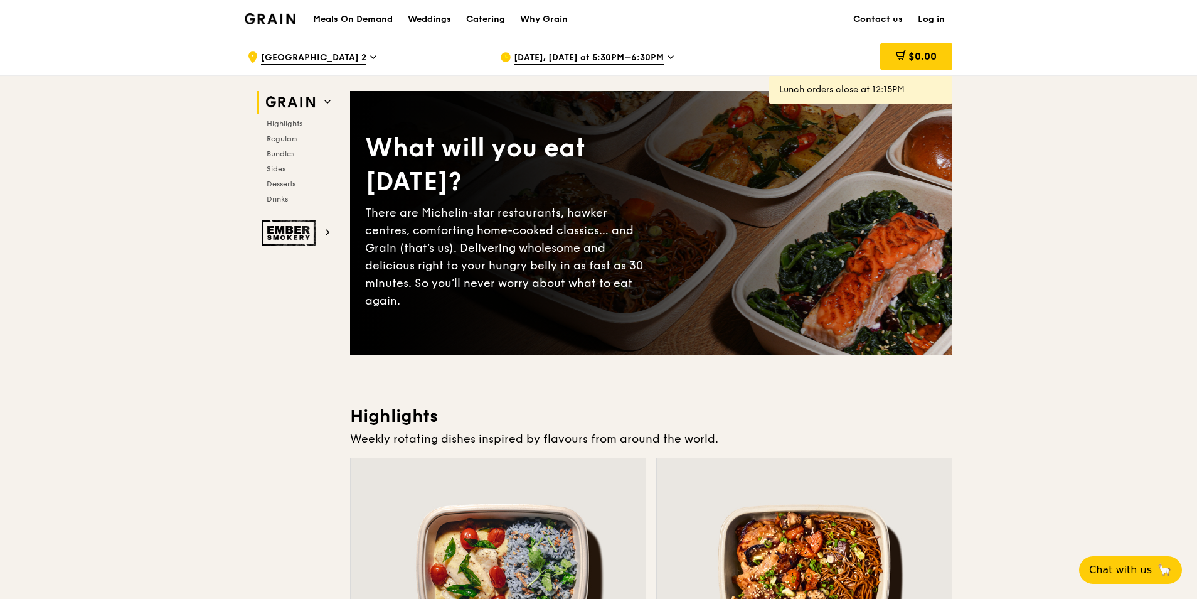
click at [613, 62] on span "Oct 13, Today at 5:30PM–6:30PM" at bounding box center [589, 58] width 150 height 14
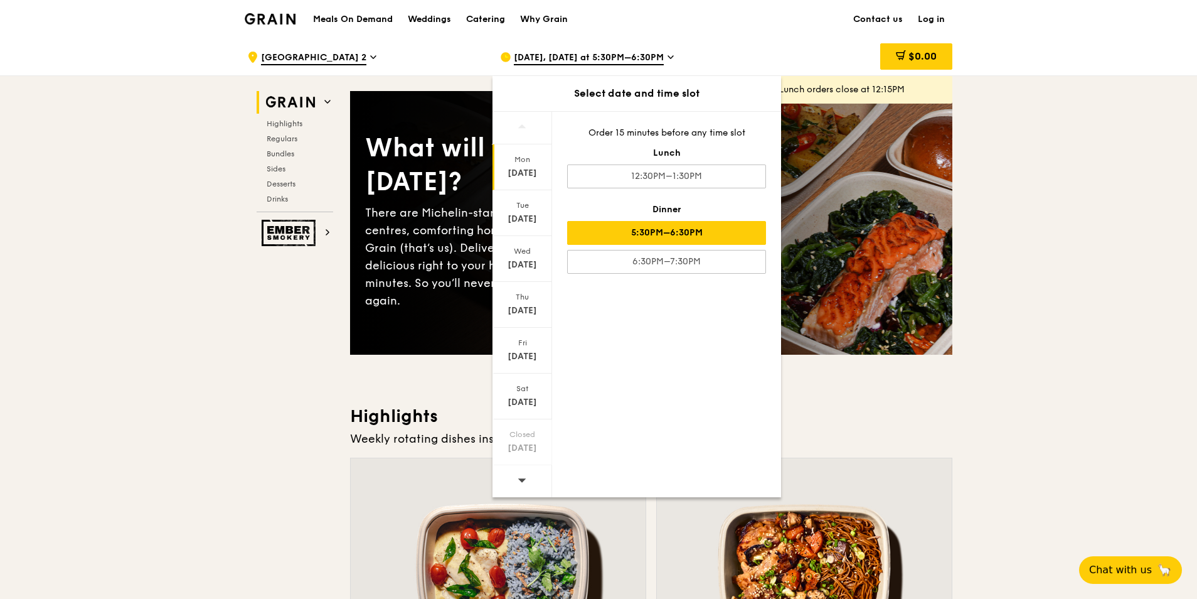
click at [519, 469] on span at bounding box center [522, 479] width 9 height 29
click at [520, 474] on span at bounding box center [522, 479] width 9 height 29
drag, startPoint x: 520, startPoint y: 474, endPoint x: 522, endPoint y: 456, distance: 18.3
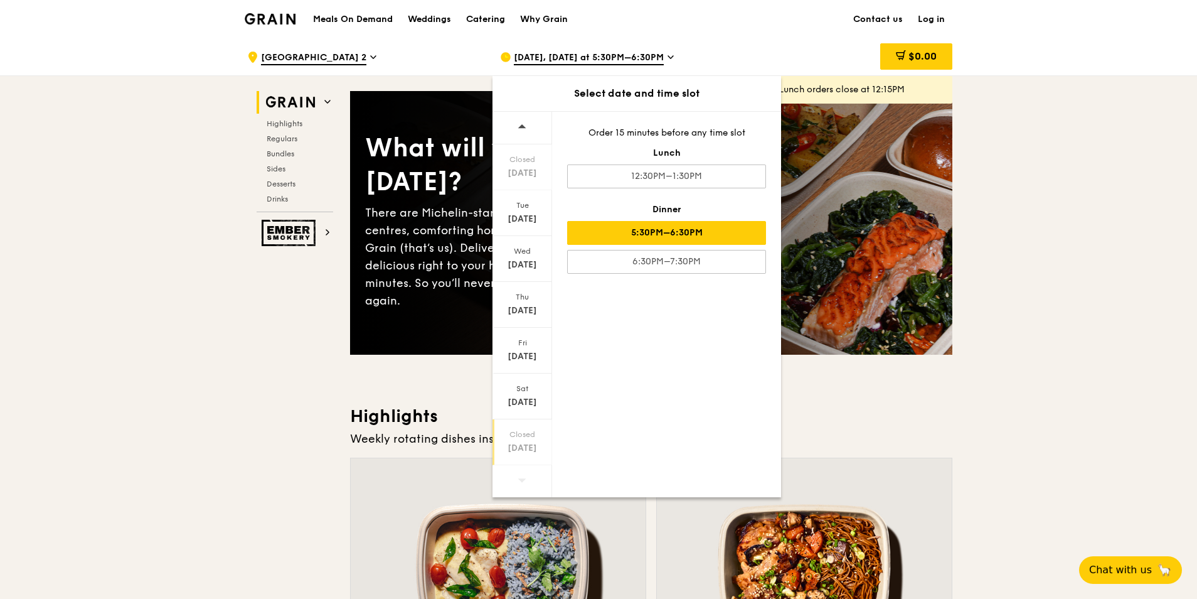
click at [522, 456] on div "Closed Oct 26" at bounding box center [523, 442] width 60 height 46
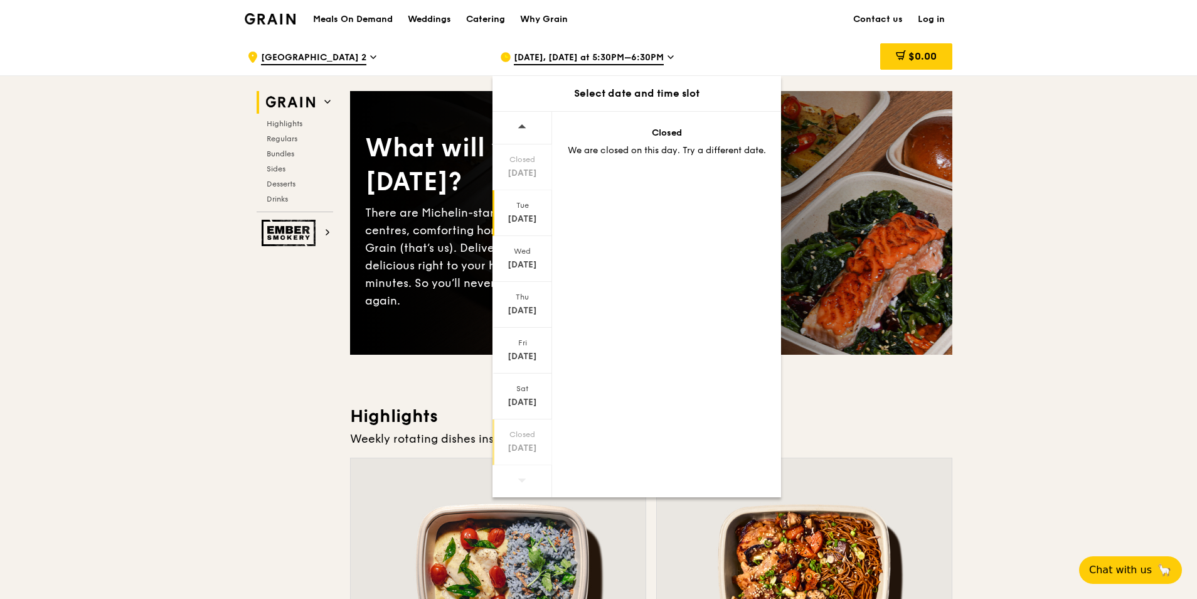
click at [532, 217] on div "Oct 21" at bounding box center [522, 219] width 56 height 13
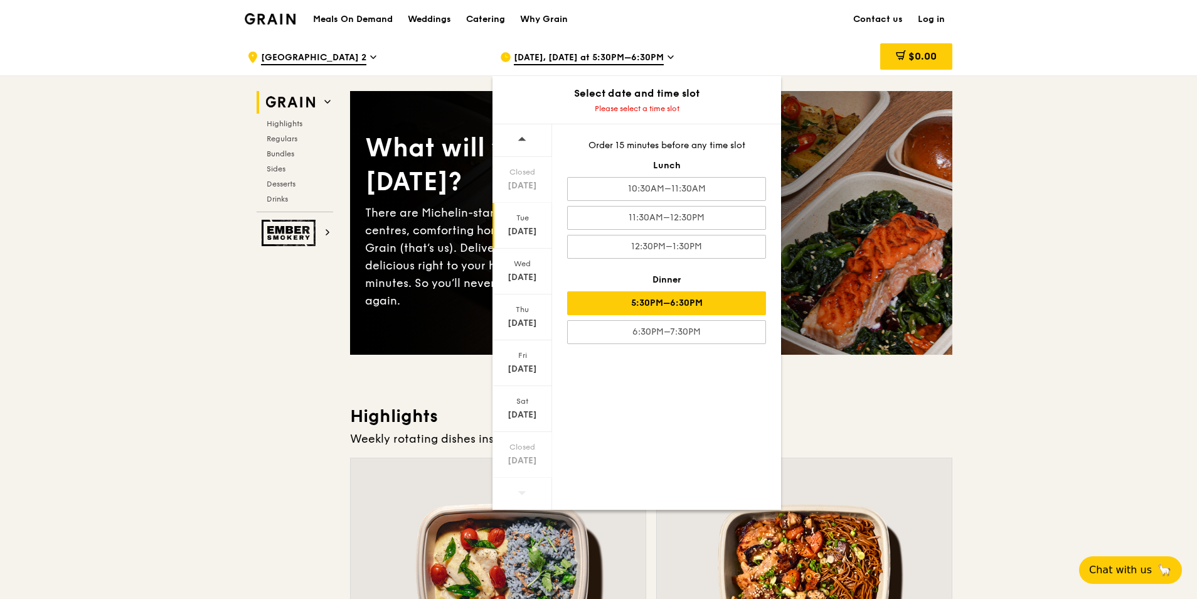
click at [718, 297] on div "5:30PM–6:30PM" at bounding box center [666, 303] width 199 height 24
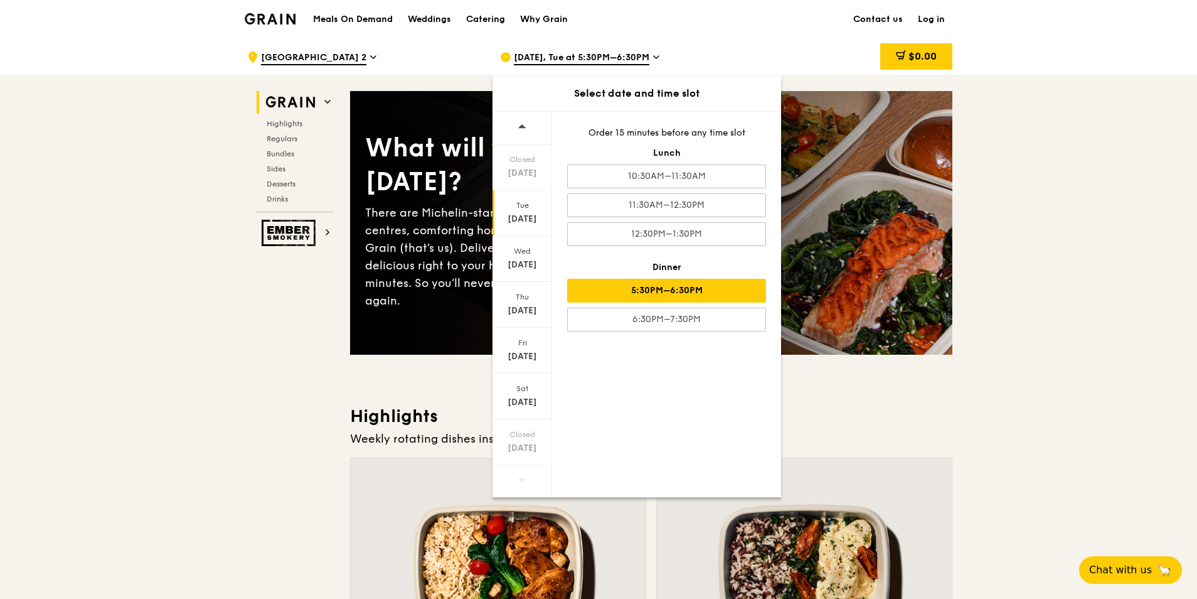
click at [534, 220] on div "Oct 21" at bounding box center [522, 219] width 56 height 13
click at [691, 291] on div "5:30PM–6:30PM" at bounding box center [666, 291] width 199 height 24
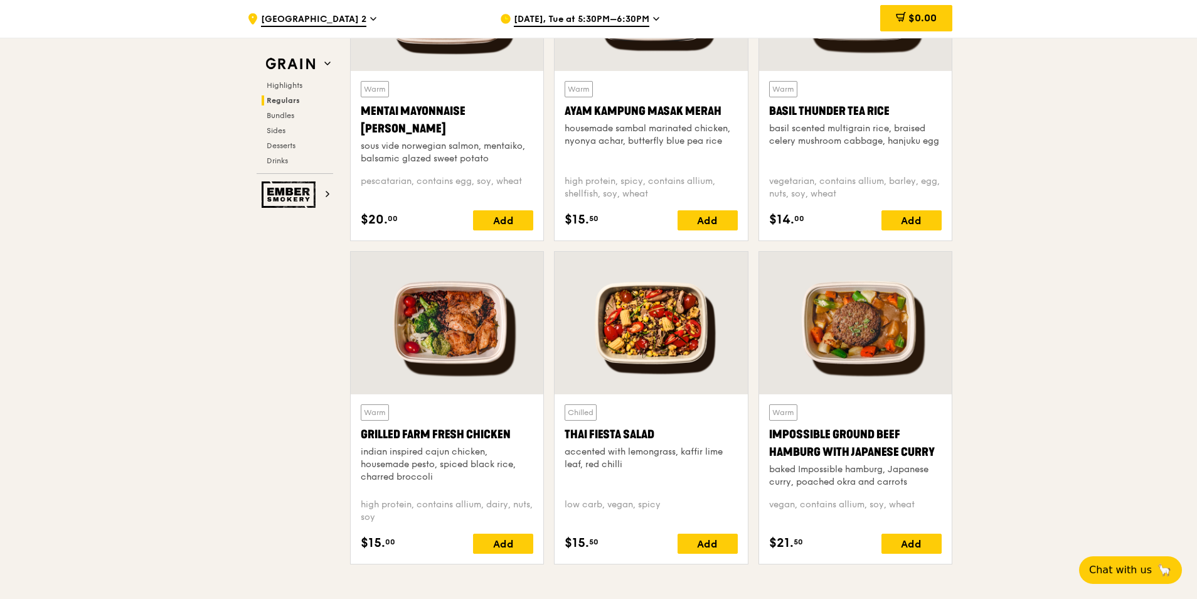
scroll to position [1318, 0]
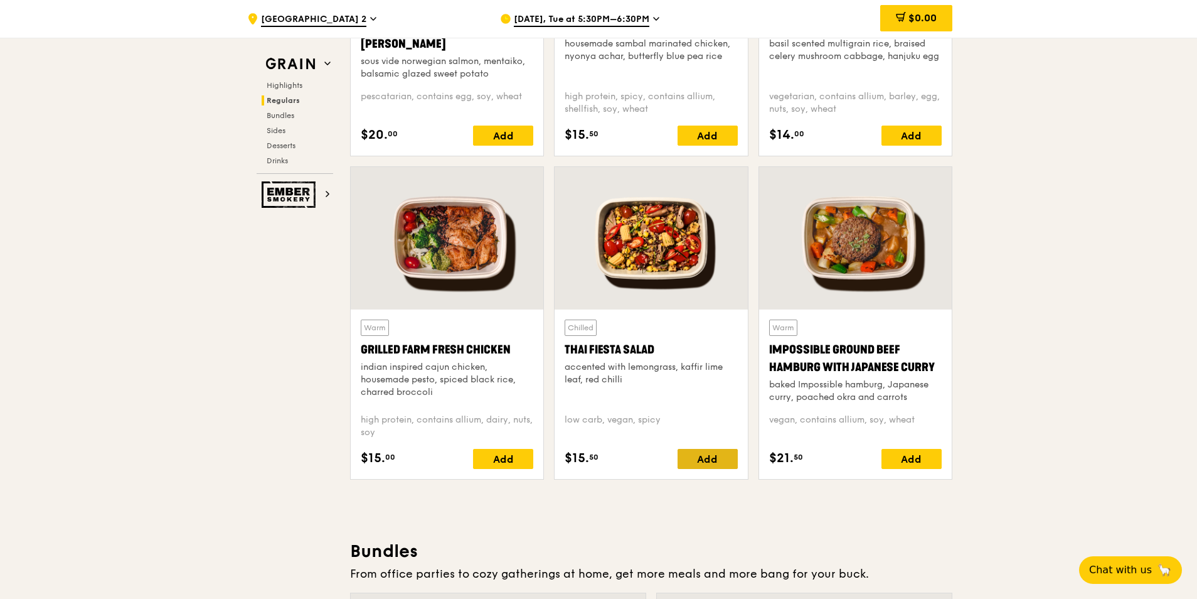
click at [695, 456] on div "Add" at bounding box center [708, 459] width 60 height 20
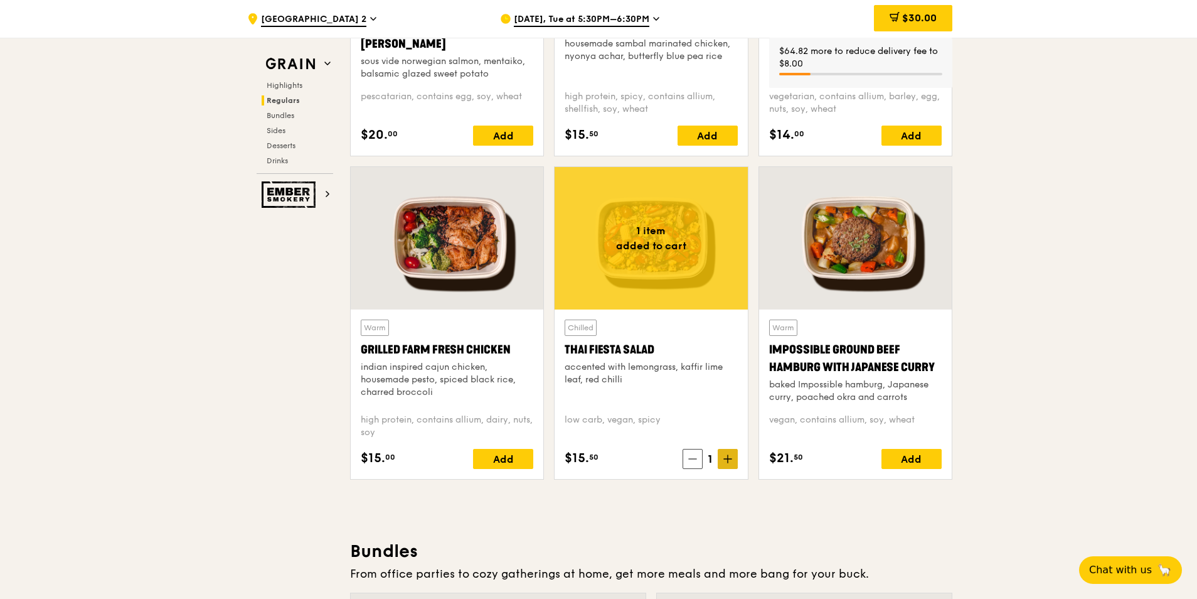
click at [734, 459] on span at bounding box center [728, 459] width 20 height 20
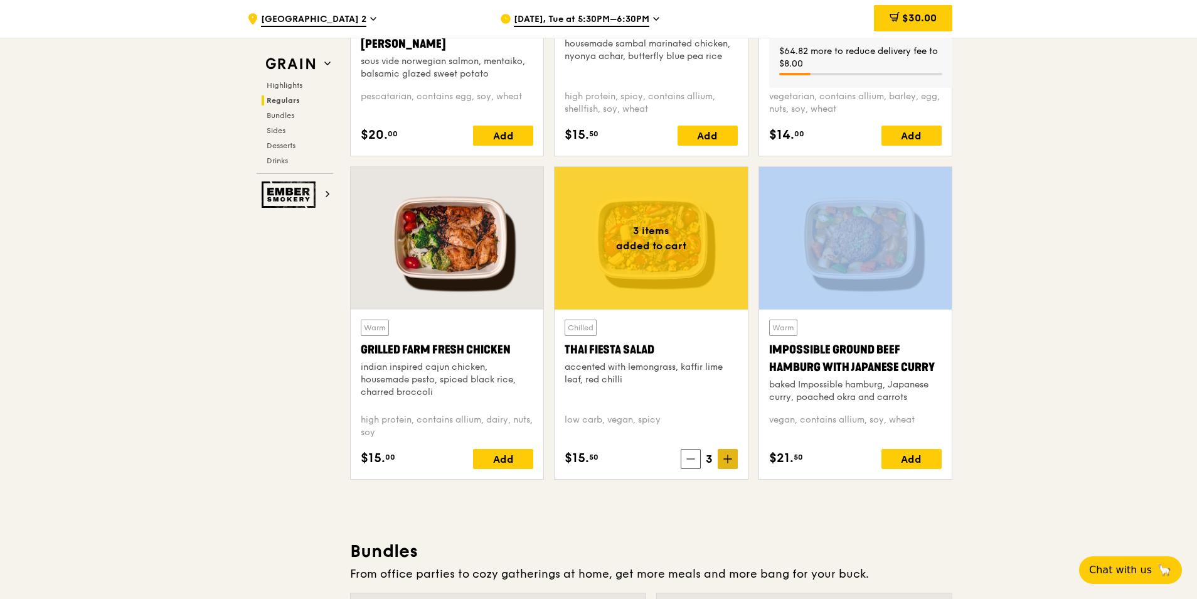
click at [734, 459] on span at bounding box center [728, 459] width 20 height 20
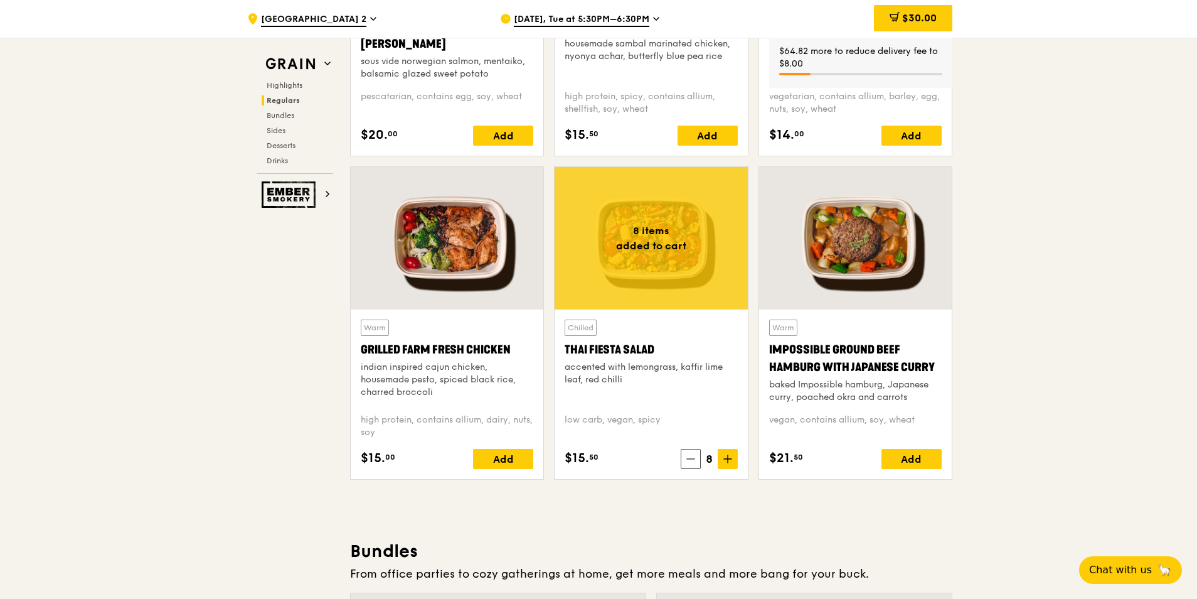
drag, startPoint x: 734, startPoint y: 459, endPoint x: 700, endPoint y: 497, distance: 51.1
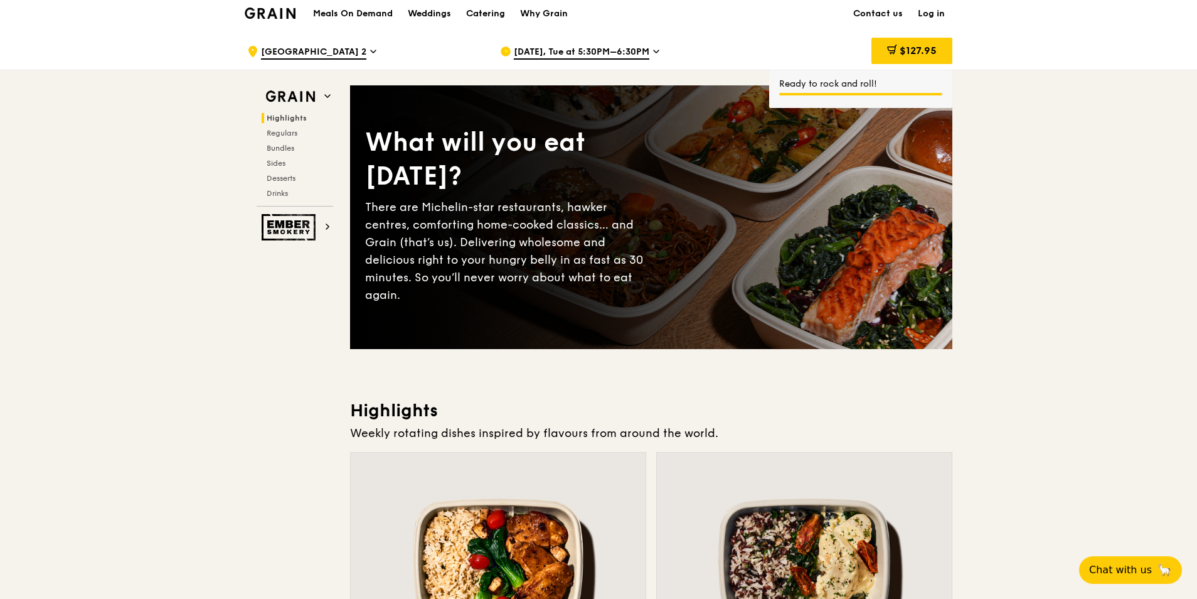
scroll to position [0, 0]
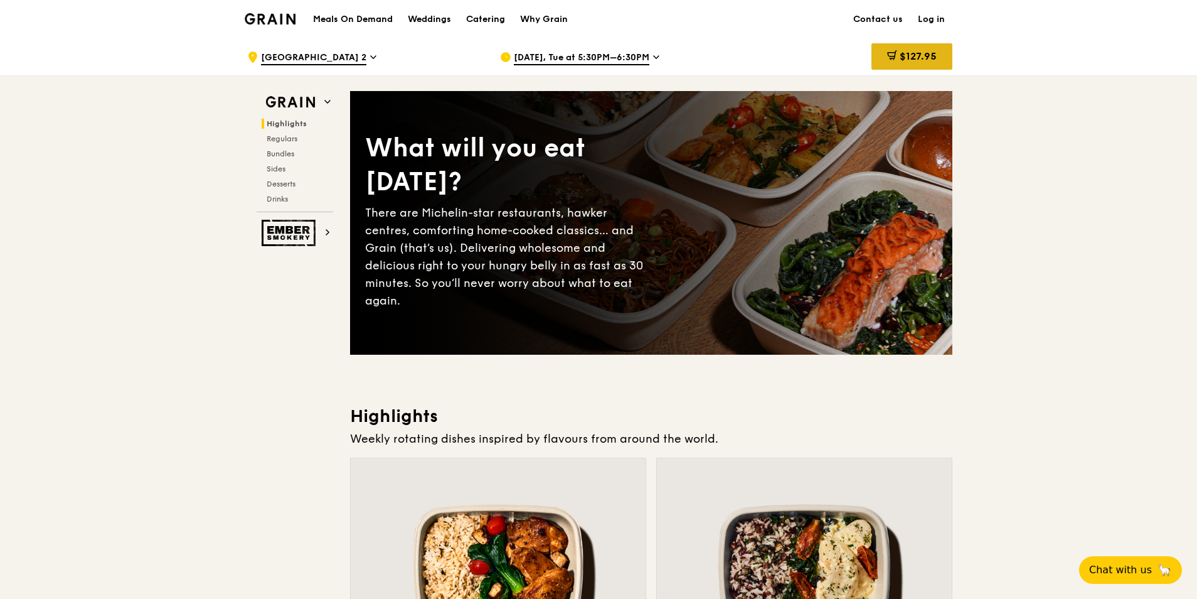
click at [900, 58] on span "$127.95" at bounding box center [918, 56] width 37 height 12
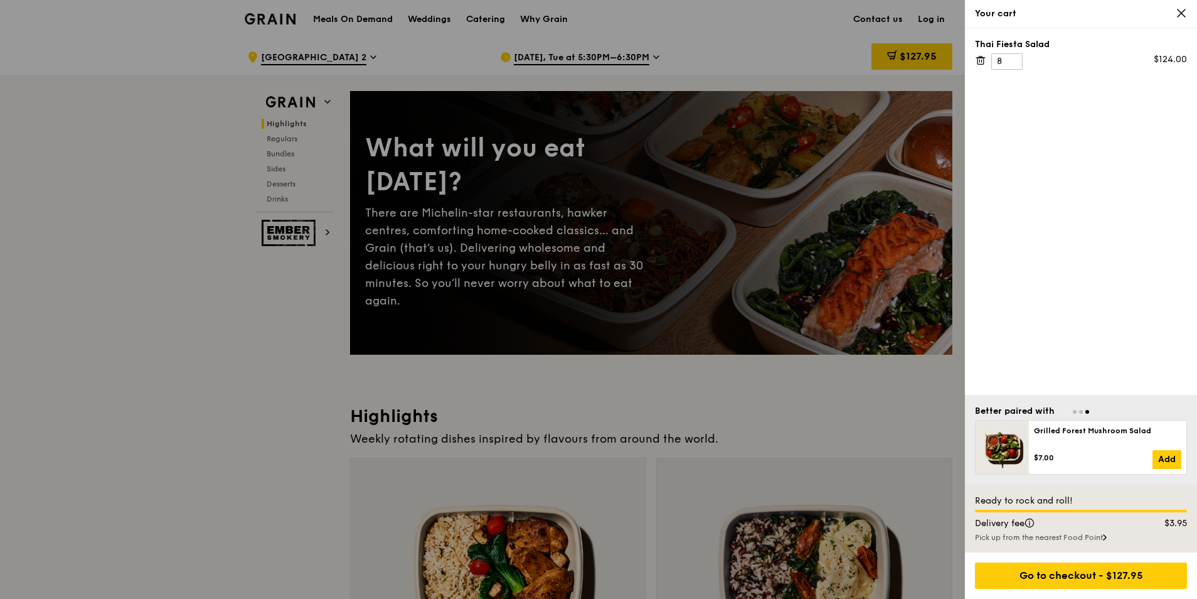
click at [1187, 14] on icon at bounding box center [1181, 13] width 11 height 11
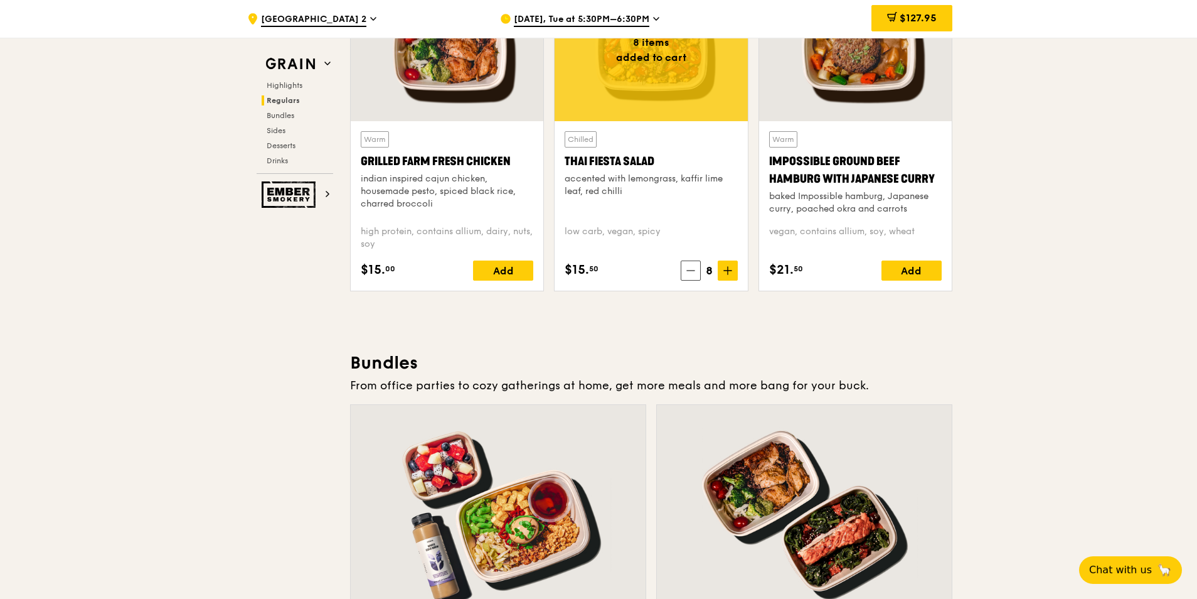
scroll to position [1318, 0]
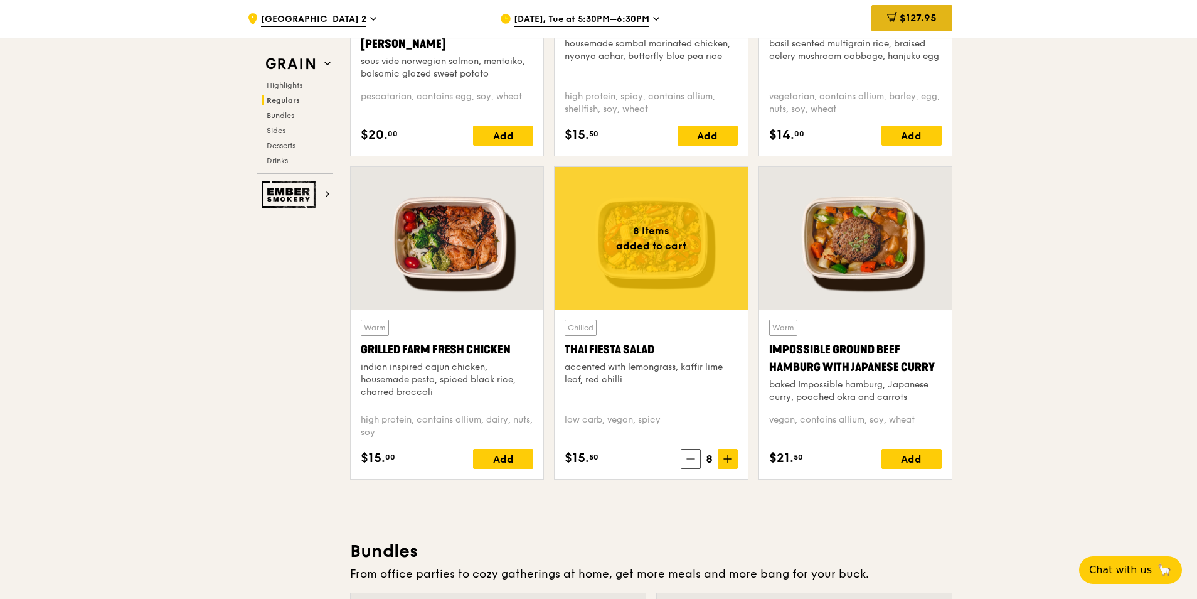
click at [931, 25] on div "$127.95" at bounding box center [912, 18] width 81 height 26
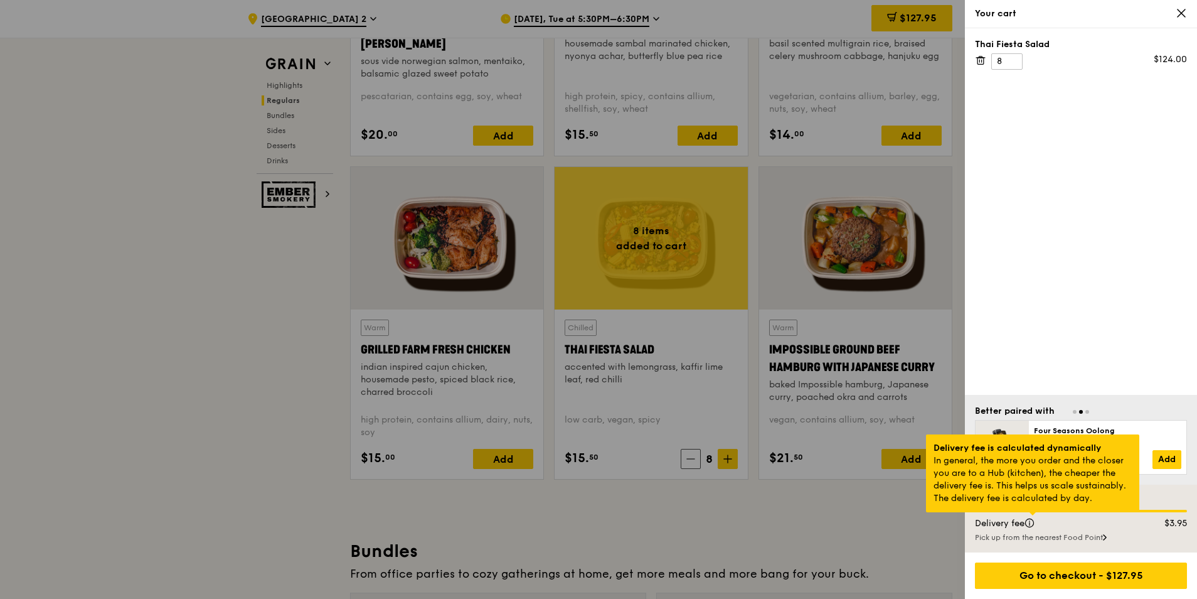
click at [1032, 515] on div at bounding box center [1033, 513] width 6 height 3
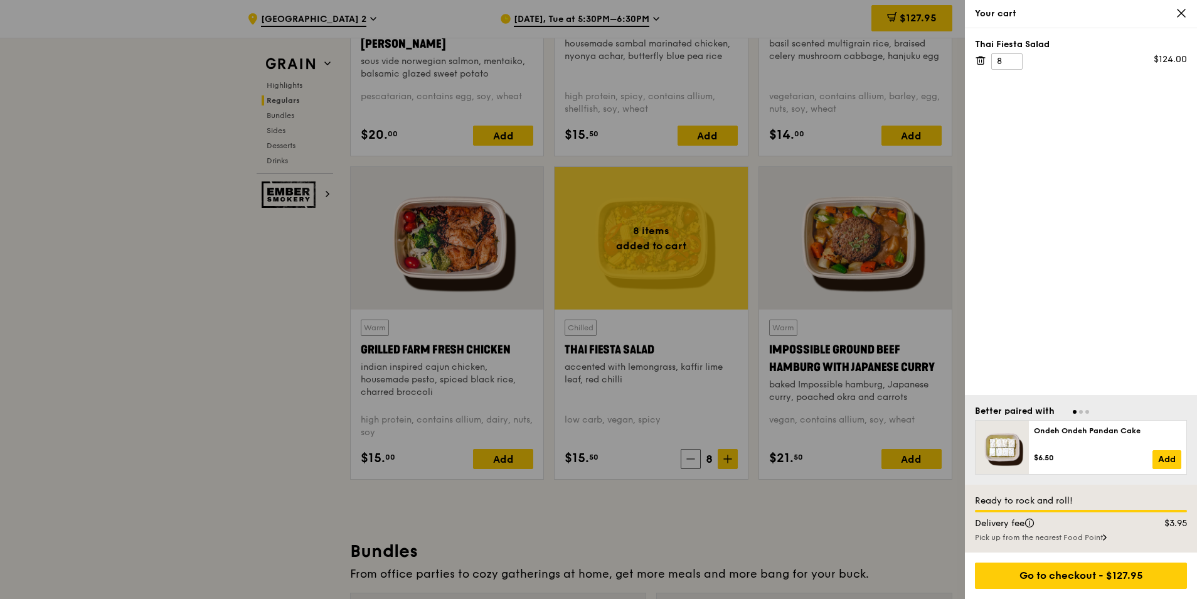
click at [1087, 322] on div "Thai Fiesta Salad 8 $124.00" at bounding box center [1081, 211] width 232 height 366
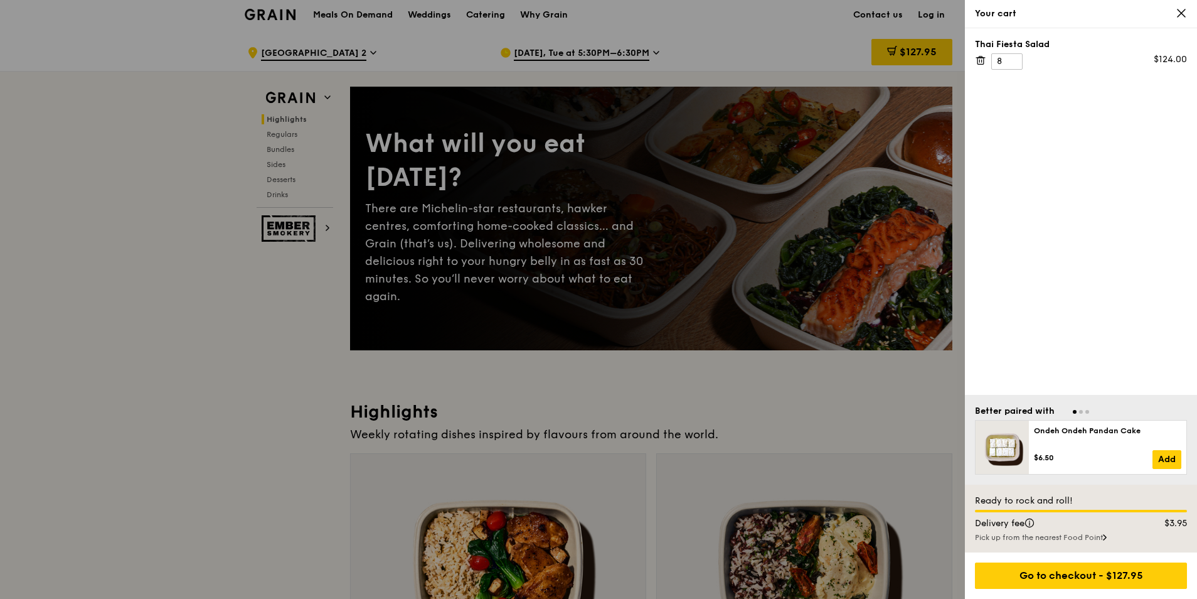
scroll to position [0, 0]
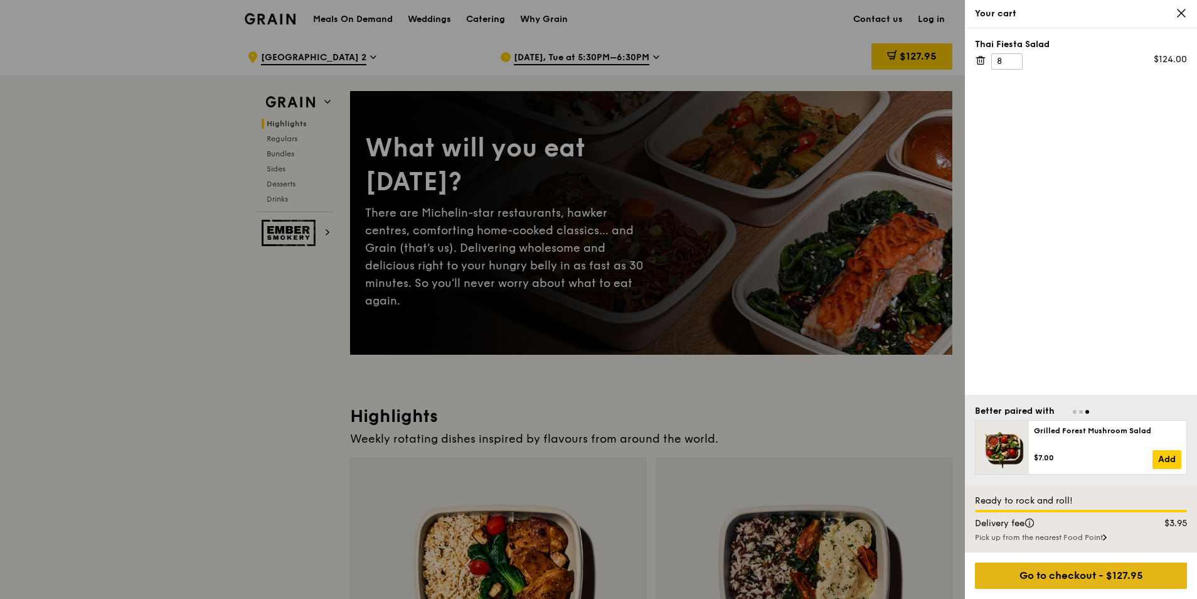
click at [1097, 576] on div "Go to checkout - $127.95" at bounding box center [1081, 575] width 212 height 26
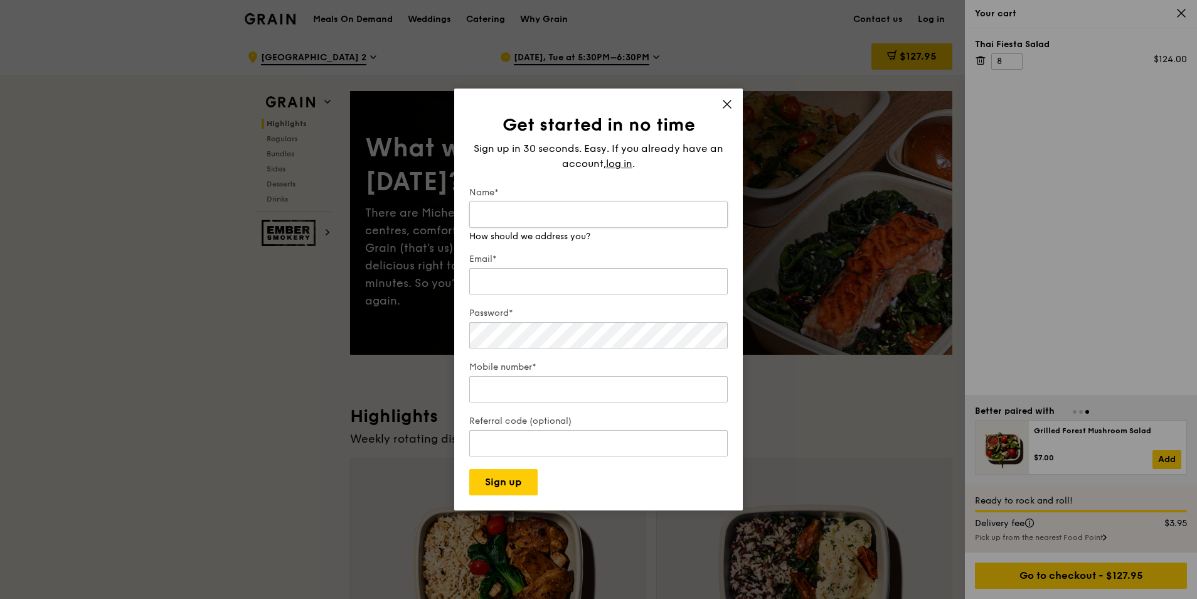
click at [566, 212] on input "Name*" at bounding box center [598, 214] width 259 height 26
type input "t"
type input "Tan Yean Woon"
click at [559, 289] on div "Email*" at bounding box center [598, 275] width 259 height 44
type input "tan.yeanwoon@changiairport.com"
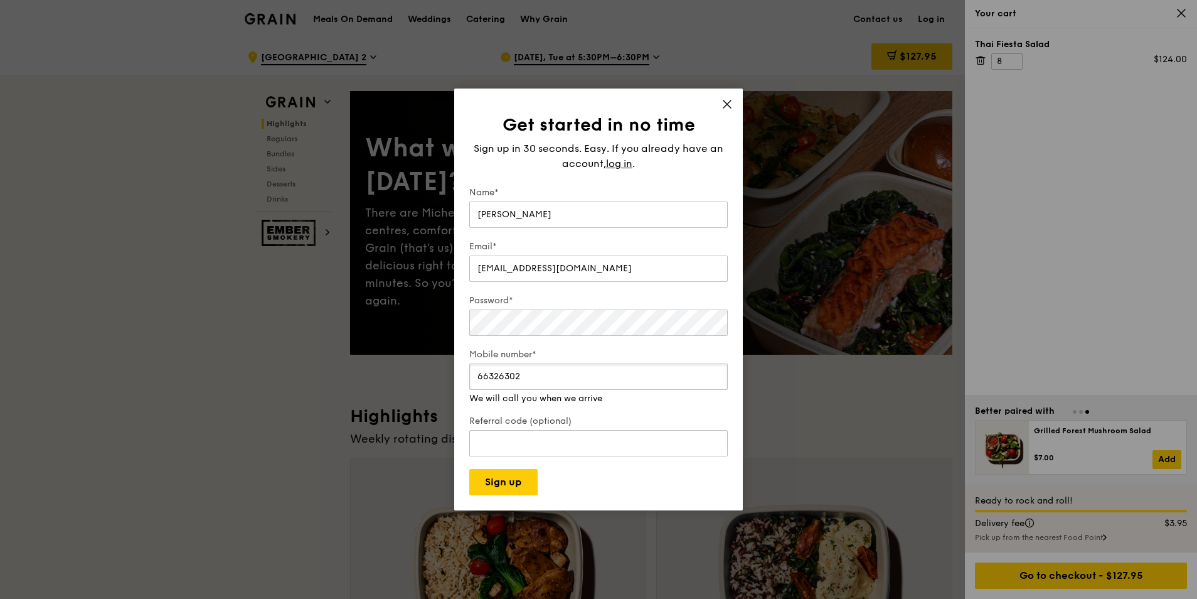
drag, startPoint x: 441, startPoint y: 381, endPoint x: 356, endPoint y: 381, distance: 85.3
click at [356, 381] on div "Get started in no time Sign up in 30 seconds. Easy. If you already have an acco…" at bounding box center [598, 299] width 1197 height 599
type input "97169769"
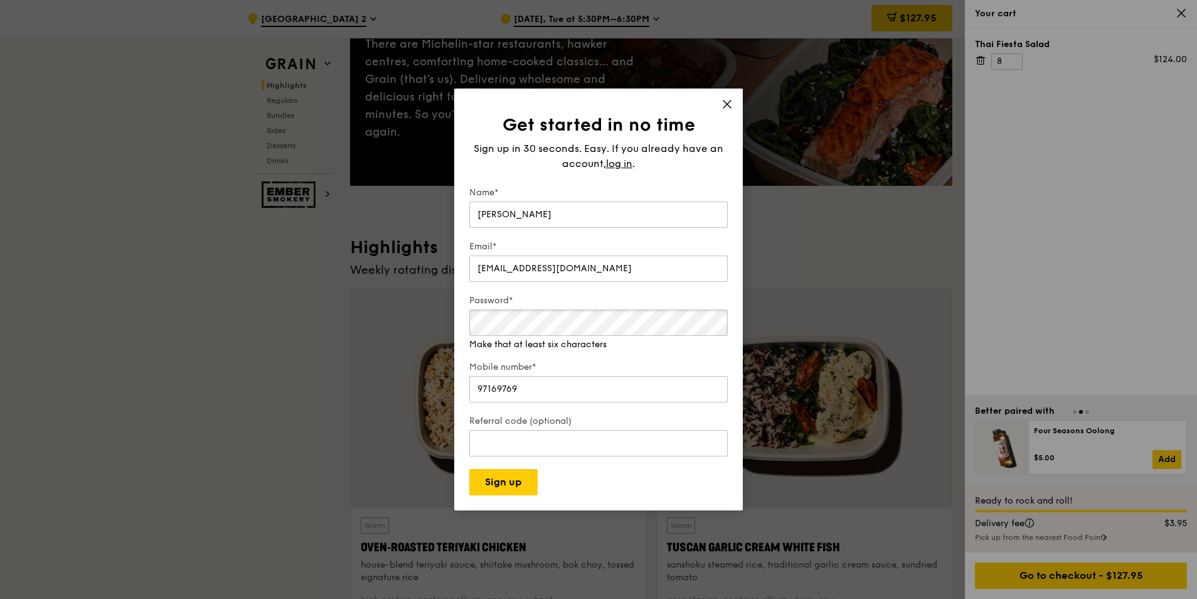
scroll to position [188, 0]
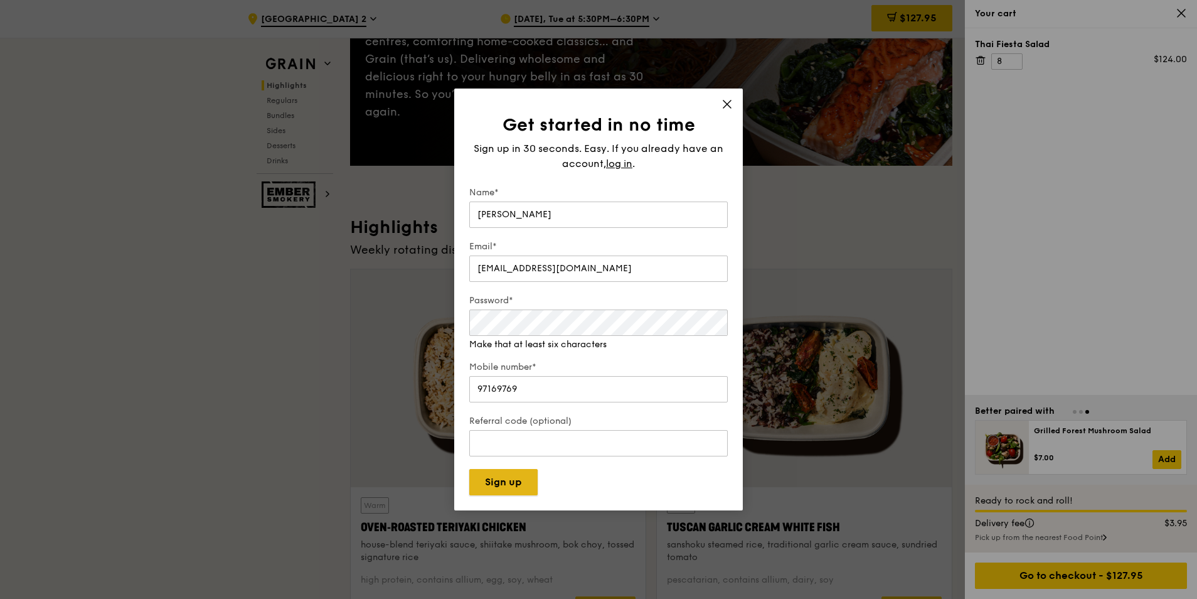
click at [508, 480] on button "Sign up" at bounding box center [503, 482] width 68 height 26
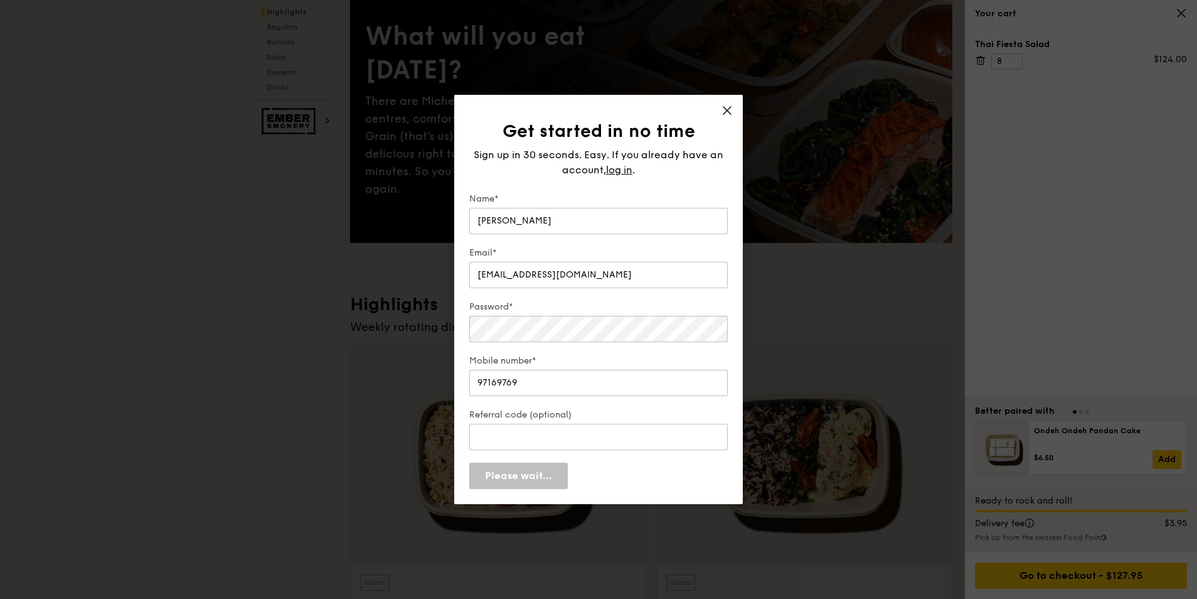
scroll to position [0, 0]
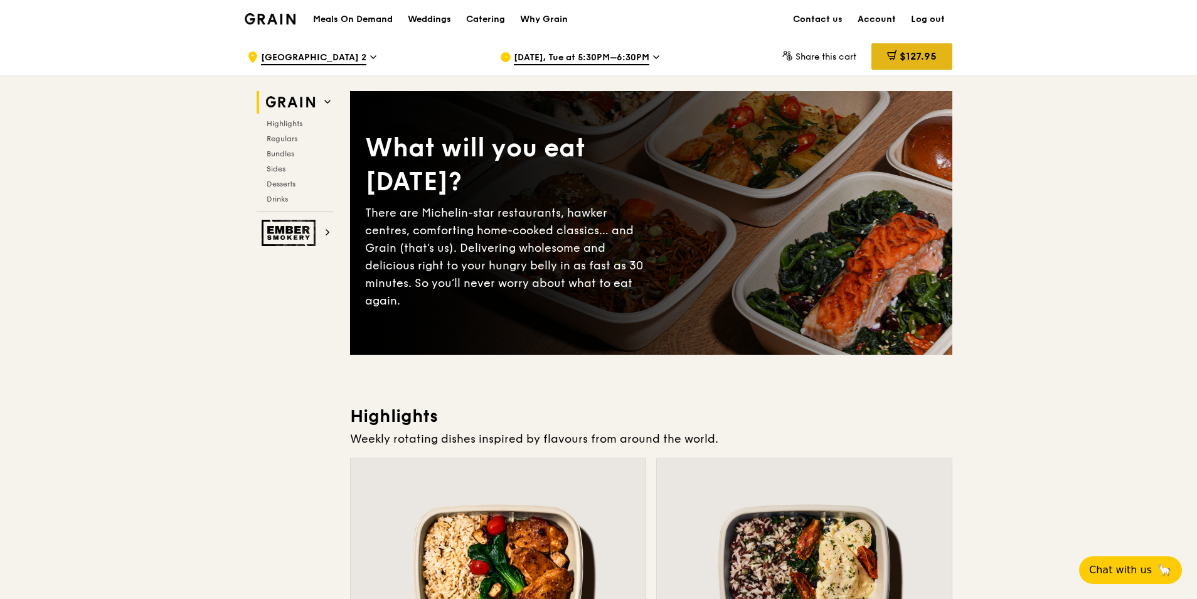
click at [915, 65] on div "$127.95" at bounding box center [912, 56] width 81 height 26
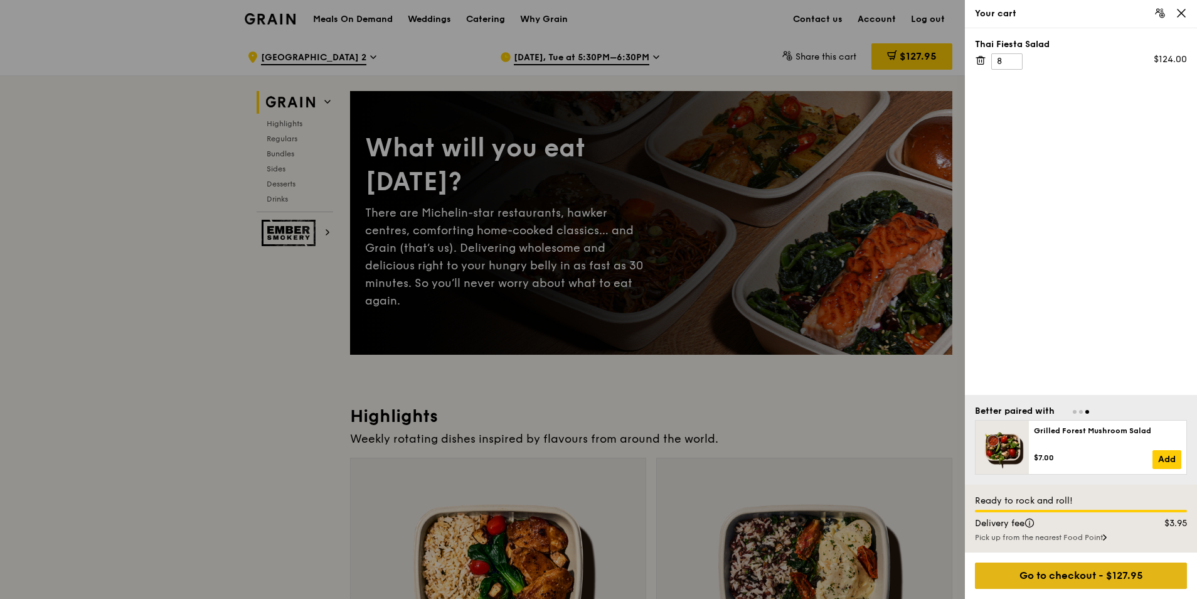
click at [1059, 573] on div "Go to checkout - $127.95" at bounding box center [1081, 575] width 212 height 26
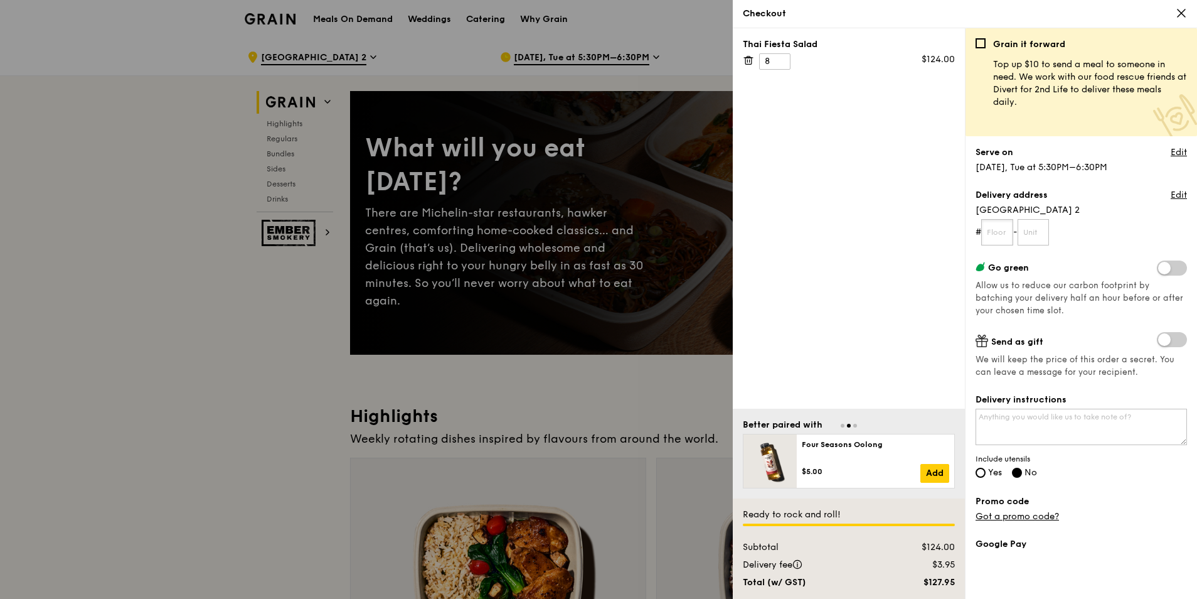
click at [1003, 229] on input "text" at bounding box center [997, 232] width 32 height 26
click at [1037, 420] on textarea "Delivery instructions" at bounding box center [1081, 426] width 211 height 36
type textarea "Kindly deliver to T2 Hub and Spoke ("
click at [1002, 228] on input "text" at bounding box center [997, 232] width 32 height 26
type input "01"
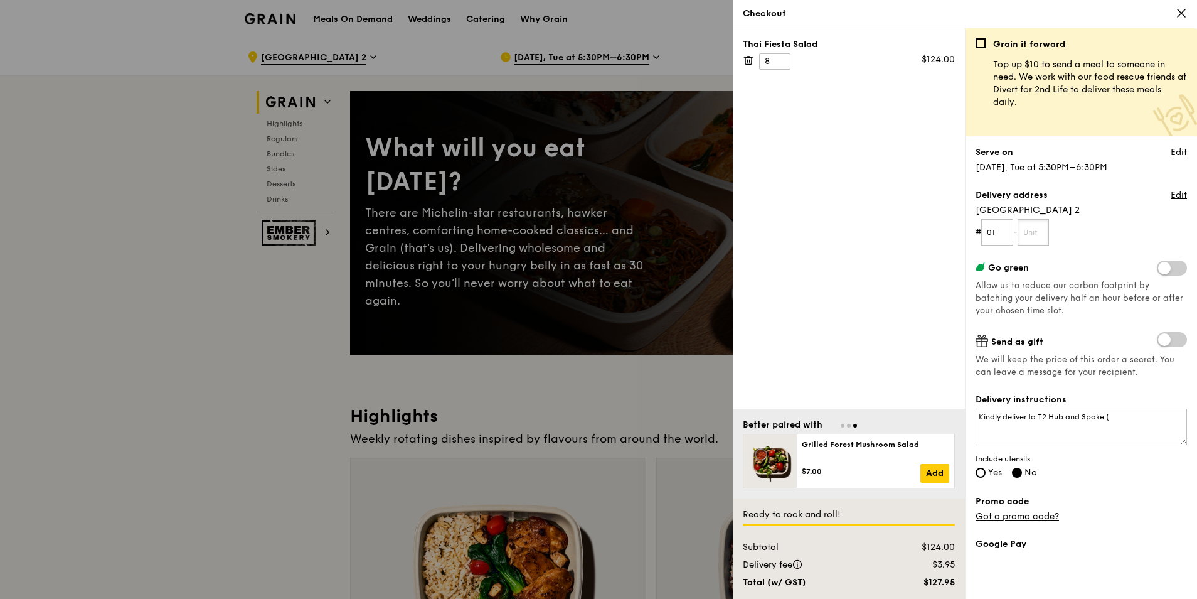
click at [1045, 224] on input "text" at bounding box center [1034, 232] width 32 height 26
type input "T2S-02"
click at [1134, 416] on textarea "Kindly deliver to T2 Hub and Spoke (" at bounding box center [1081, 426] width 211 height 36
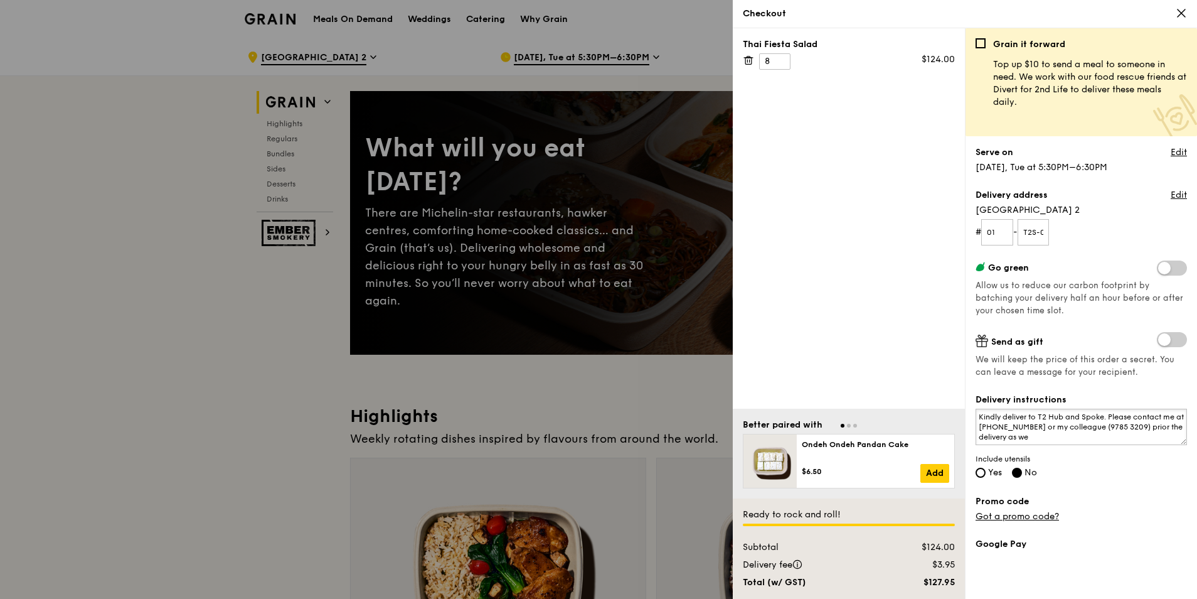
type textarea "Kindly deliver to T2 Hub and Spoke. Please contact me at 97169769 or my colleag…"
click at [986, 470] on label "Yes" at bounding box center [989, 473] width 26 height 11
click at [986, 470] on input "Yes" at bounding box center [981, 472] width 10 height 10
radio input "true"
radio input "false"
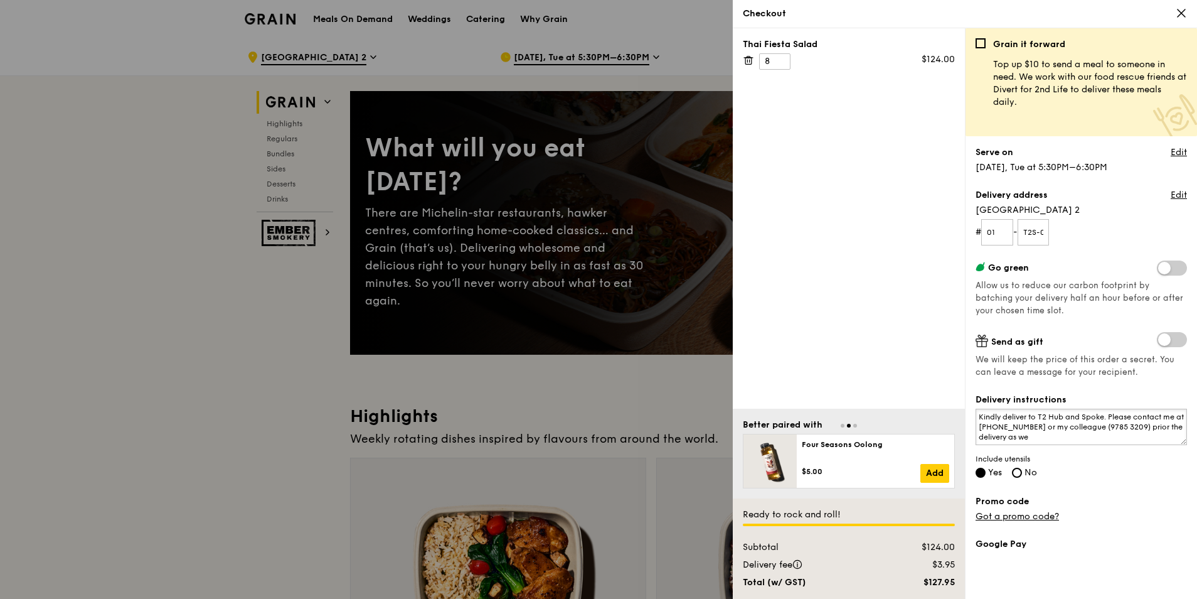
click at [1053, 432] on textarea "Kindly deliver to T2 Hub and Spoke. Please contact me at 97169769 or my colleag…" at bounding box center [1081, 426] width 211 height 36
drag, startPoint x: 1038, startPoint y: 233, endPoint x: 1082, endPoint y: 233, distance: 44.5
click at [1082, 233] on form "# 01 - T2S-02" at bounding box center [1081, 232] width 211 height 26
click at [1055, 426] on textarea "Kindly deliver to T2 Hub and Spoke. Please contact me at 97169769 or my colleag…" at bounding box center [1081, 426] width 211 height 36
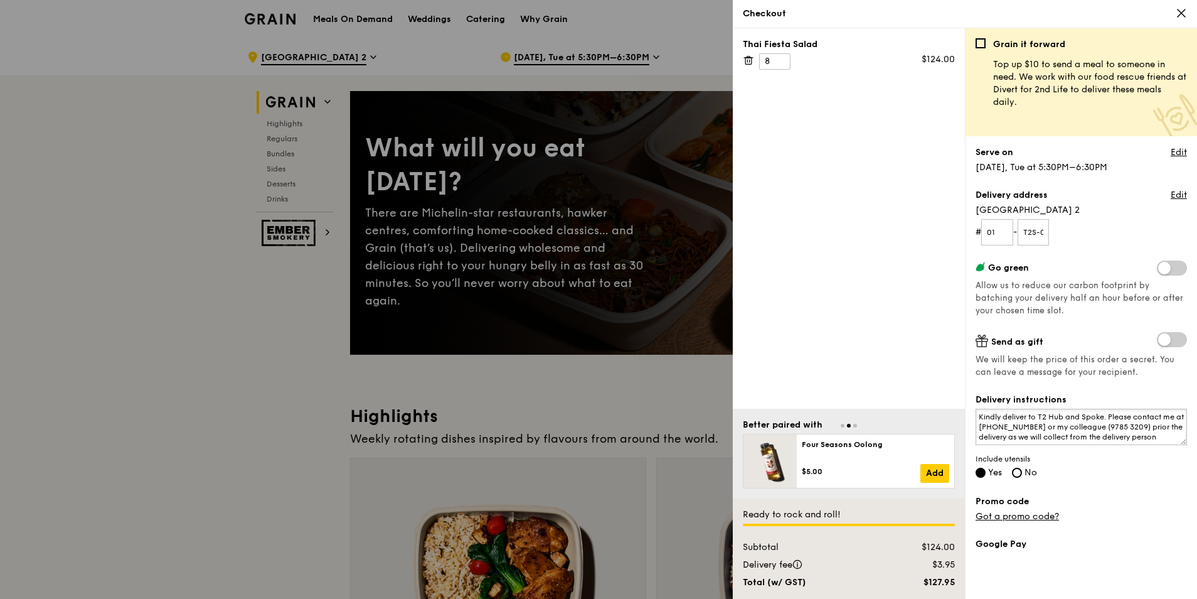
scroll to position [0, 0]
click at [1106, 417] on textarea "Kindly deliver to T2 Hub and Spoke. Please contact me at 97169769 or my colleag…" at bounding box center [1081, 426] width 211 height 36
click at [1018, 427] on textarea "Kindly deliver to T2 Hub and Spoke. Please contact me at 97169769 or my colleag…" at bounding box center [1081, 426] width 211 height 36
click at [1044, 437] on textarea "Kindly deliver to T2 Hub and Spoke. Please contact me at 9716 9769 or my collea…" at bounding box center [1081, 426] width 211 height 36
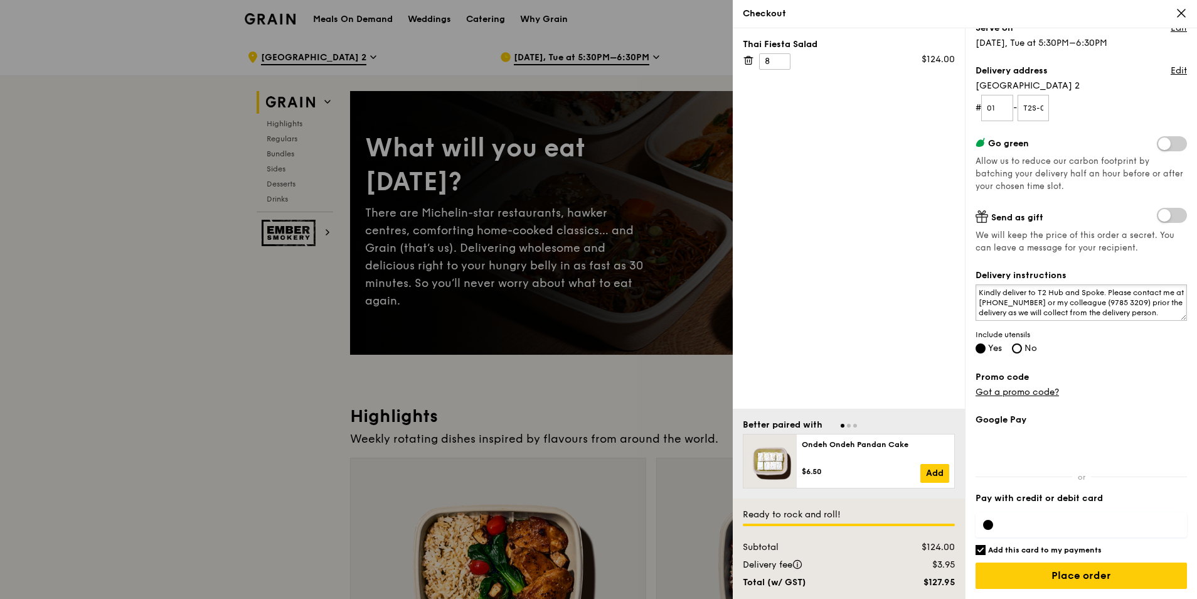
scroll to position [0, 0]
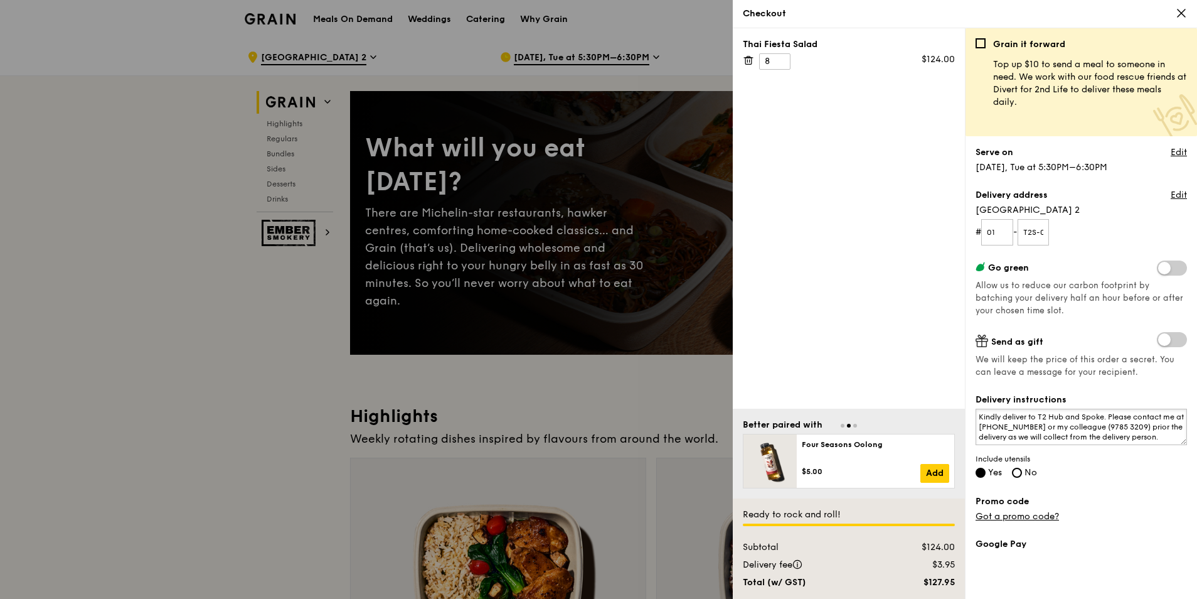
type textarea "Kindly deliver to T2 Hub and Spoke. Please contact me at 9716 9769 or my collea…"
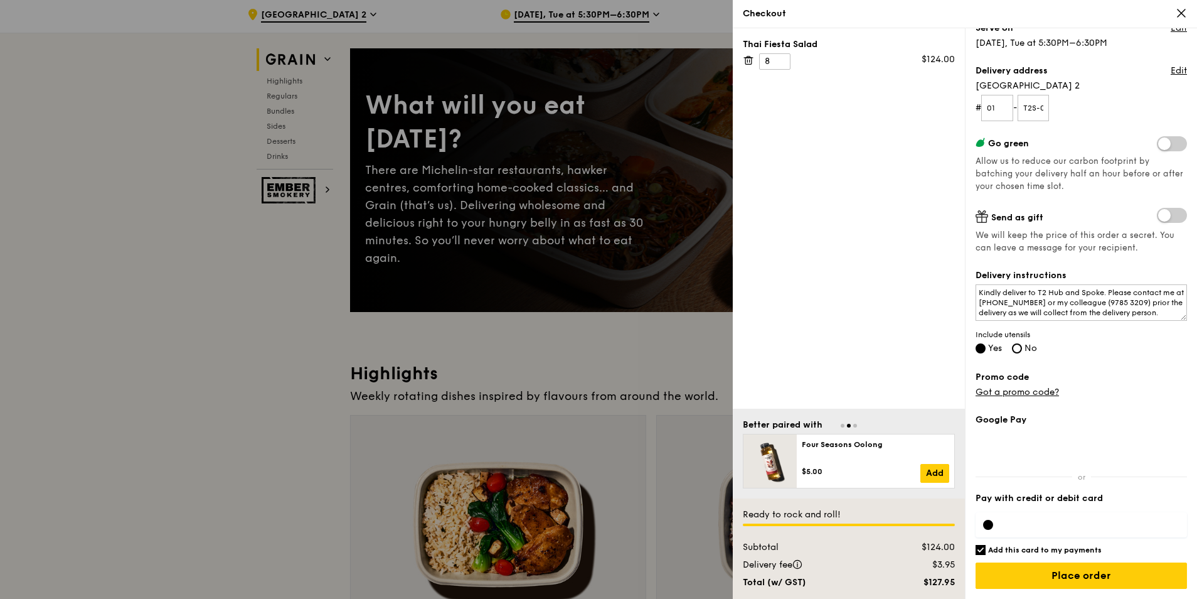
scroll to position [125, 0]
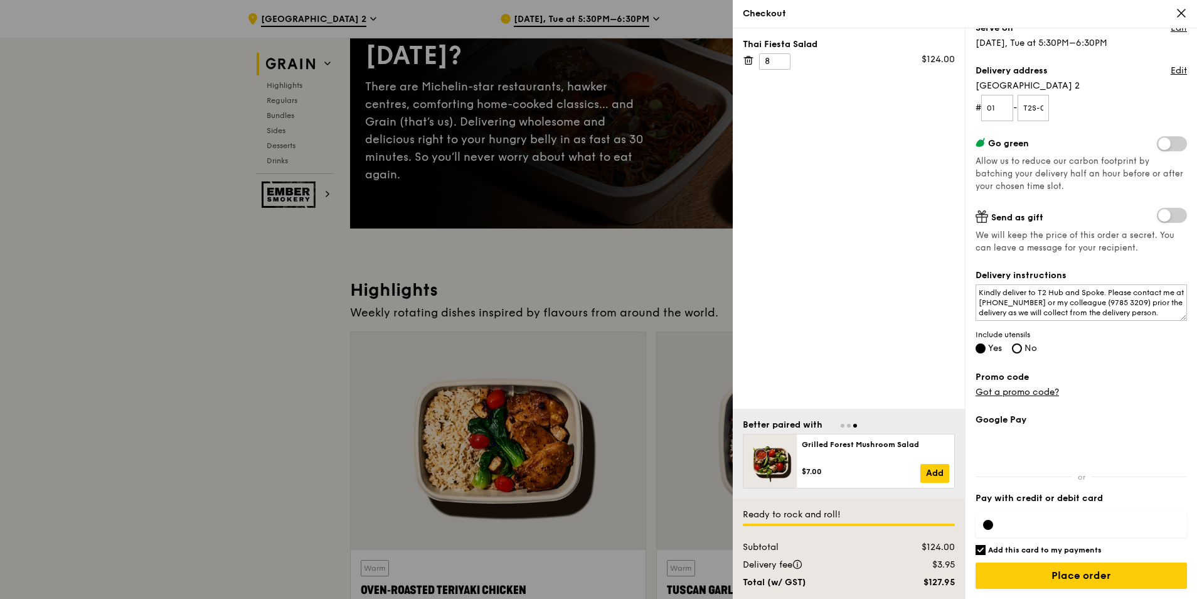
drag, startPoint x: 1050, startPoint y: 501, endPoint x: 1051, endPoint y: 495, distance: 6.3
click at [1050, 501] on label "Pay with credit or debit card" at bounding box center [1081, 498] width 211 height 13
click at [991, 526] on div at bounding box center [988, 525] width 10 height 10
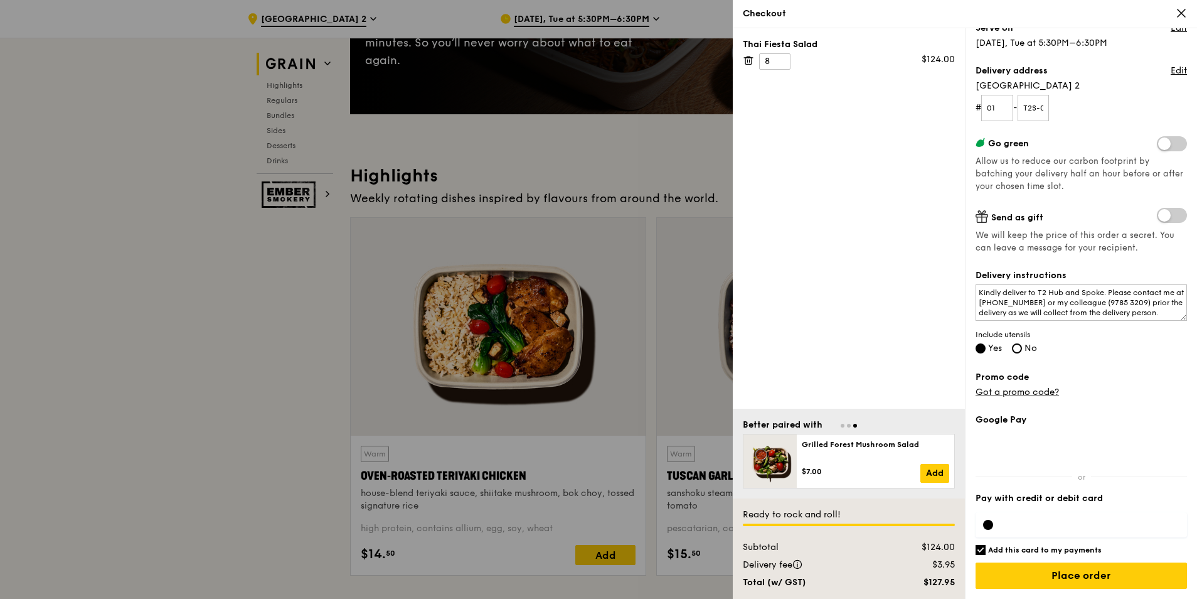
scroll to position [251, 0]
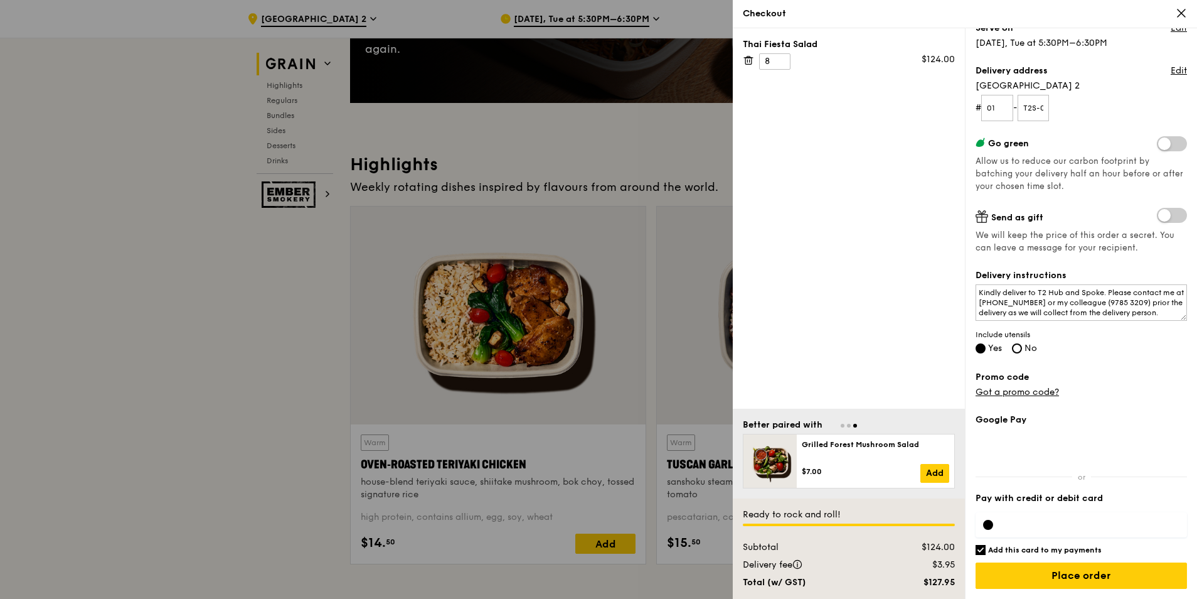
click at [983, 549] on input "Add this card to my payments" at bounding box center [981, 550] width 10 height 10
checkbox input "false"
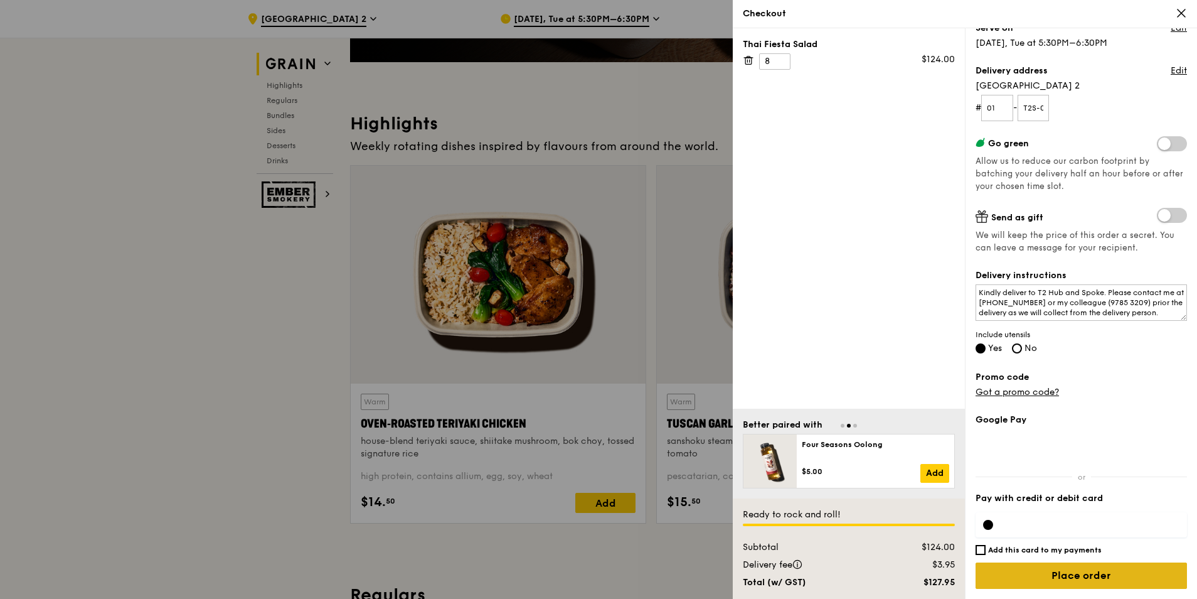
scroll to position [314, 0]
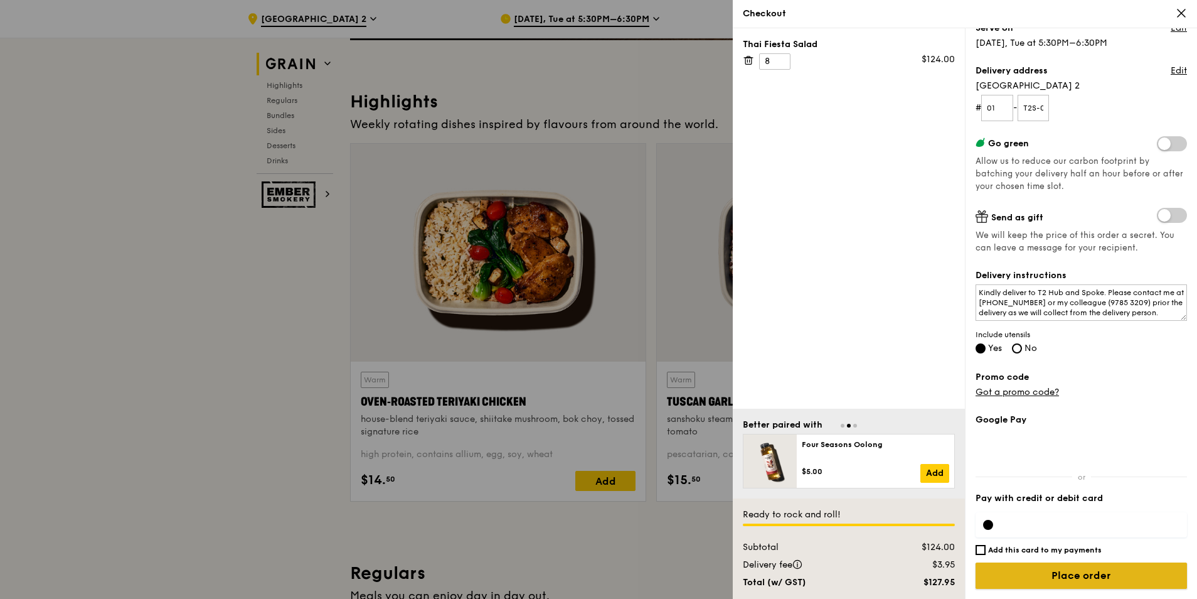
click at [1057, 574] on input "Place order" at bounding box center [1081, 575] width 211 height 26
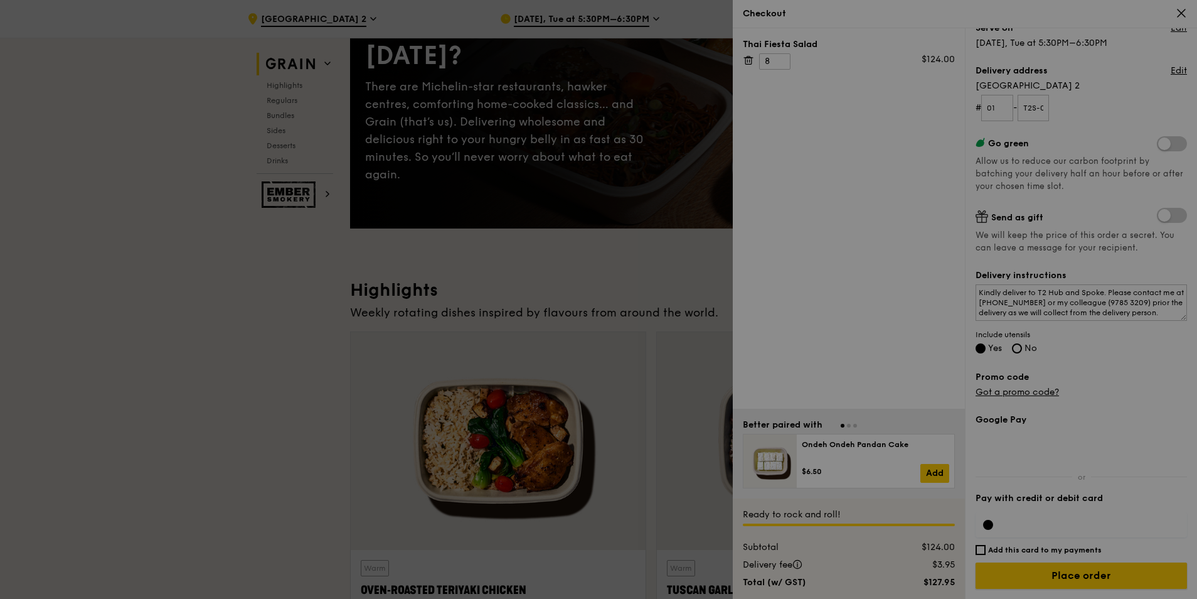
scroll to position [0, 0]
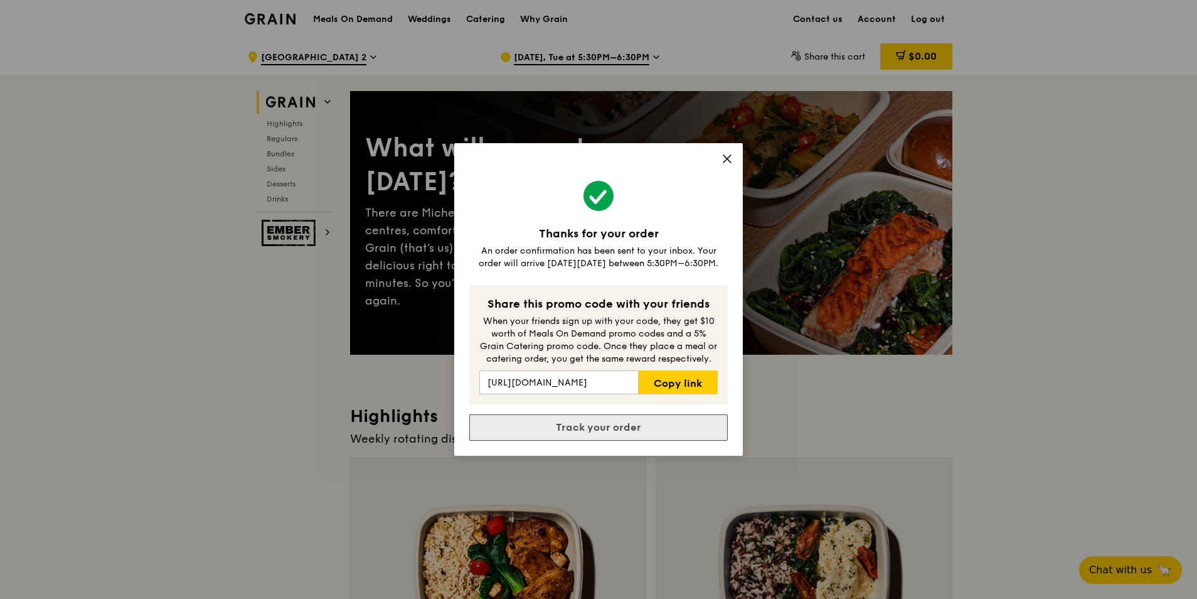
click at [615, 435] on link "Track your order" at bounding box center [598, 427] width 259 height 26
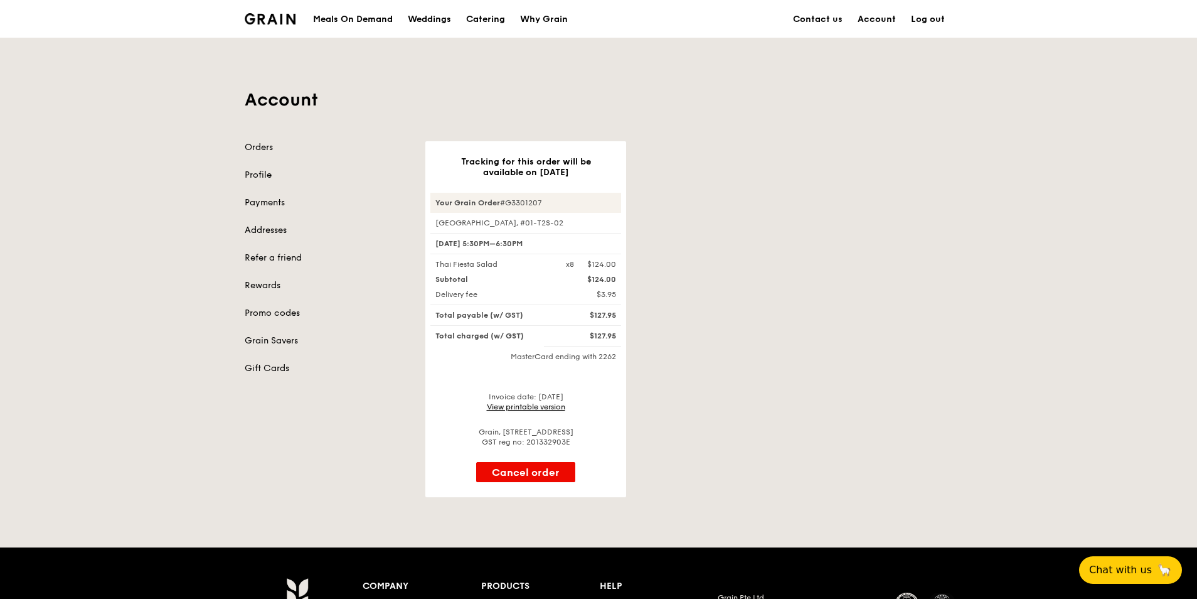
click at [521, 404] on link "View printable version" at bounding box center [526, 406] width 78 height 9
